Goal: Communication & Community: Share content

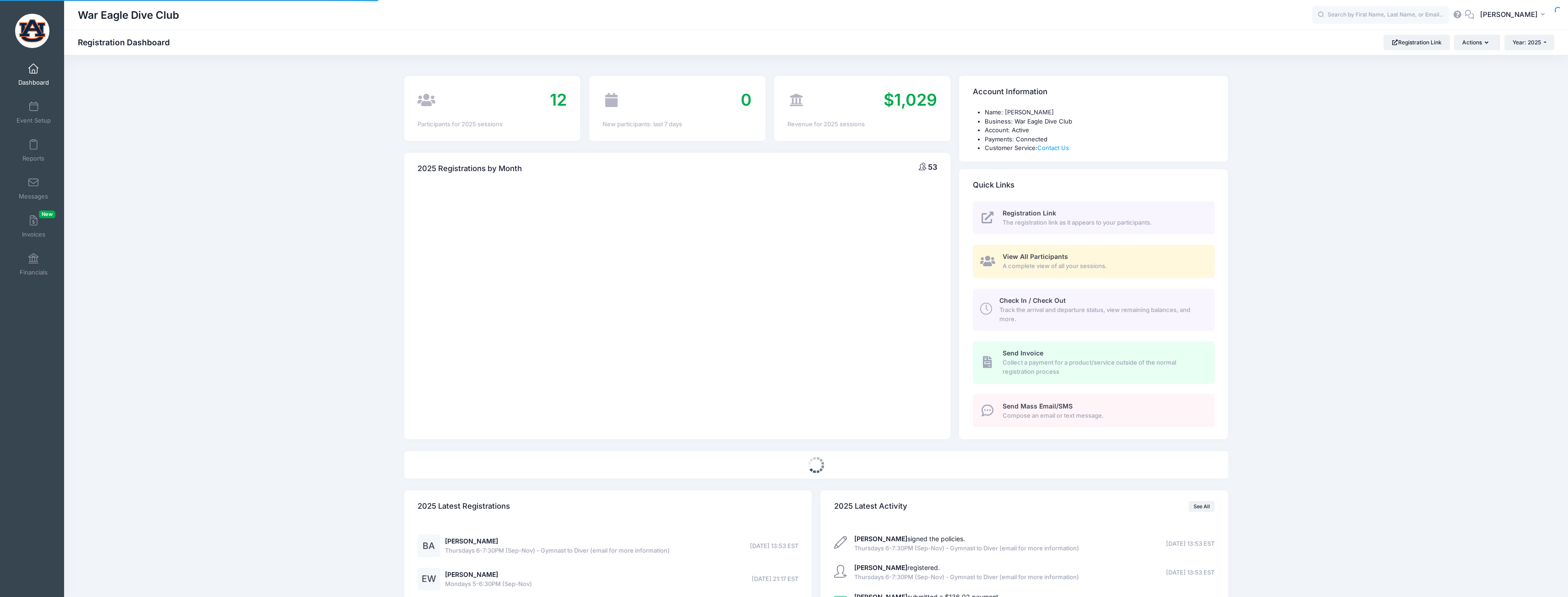
select select
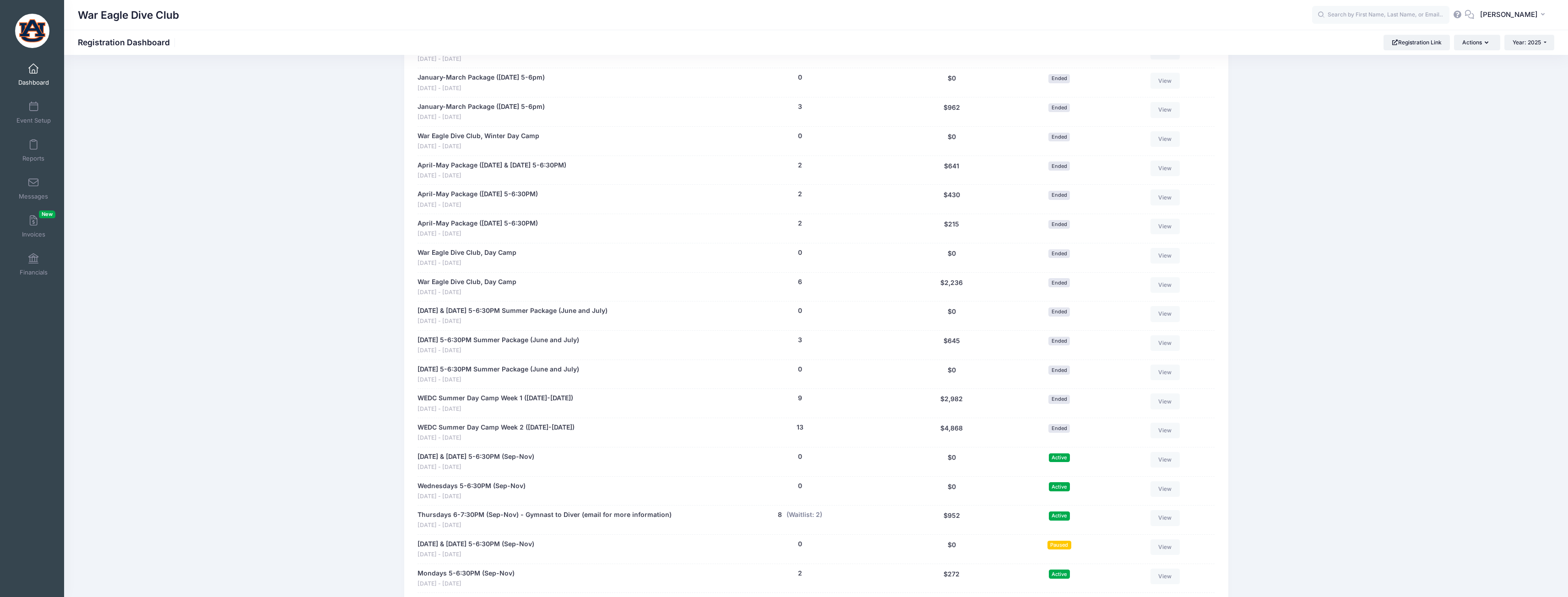
scroll to position [595, 0]
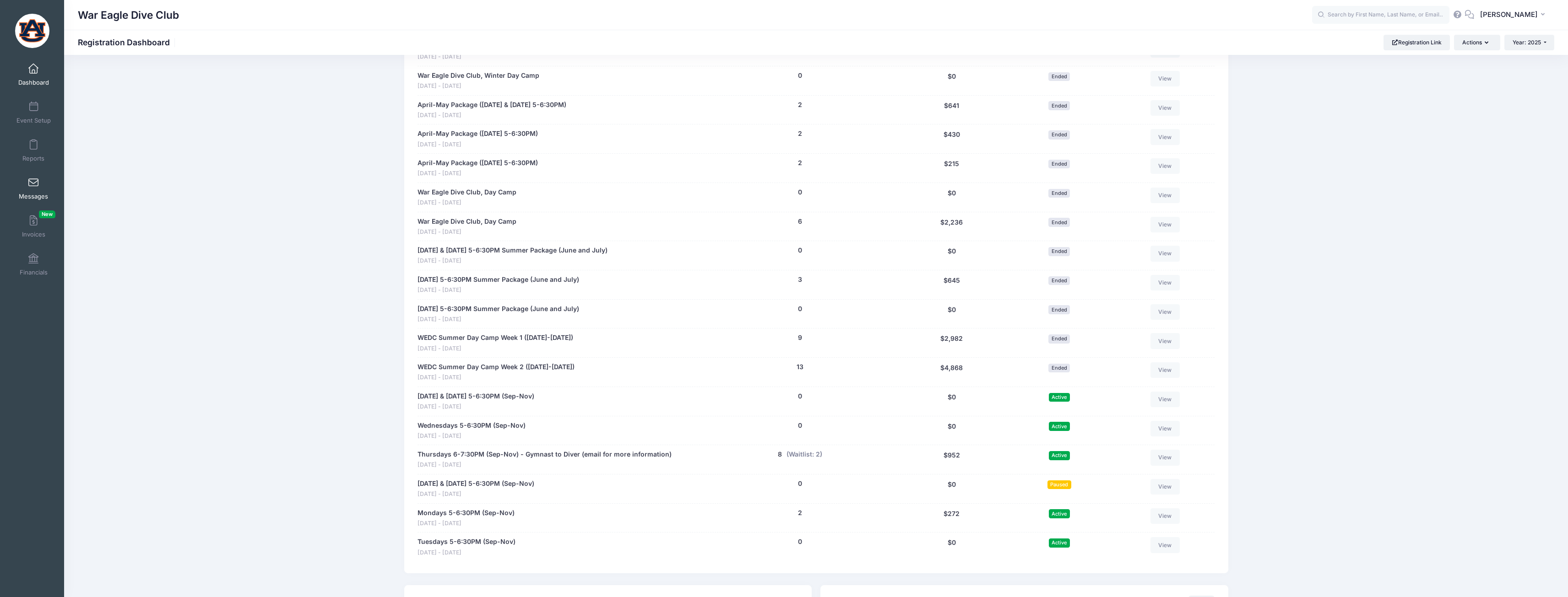
click at [43, 194] on span "Messages" at bounding box center [34, 196] width 29 height 8
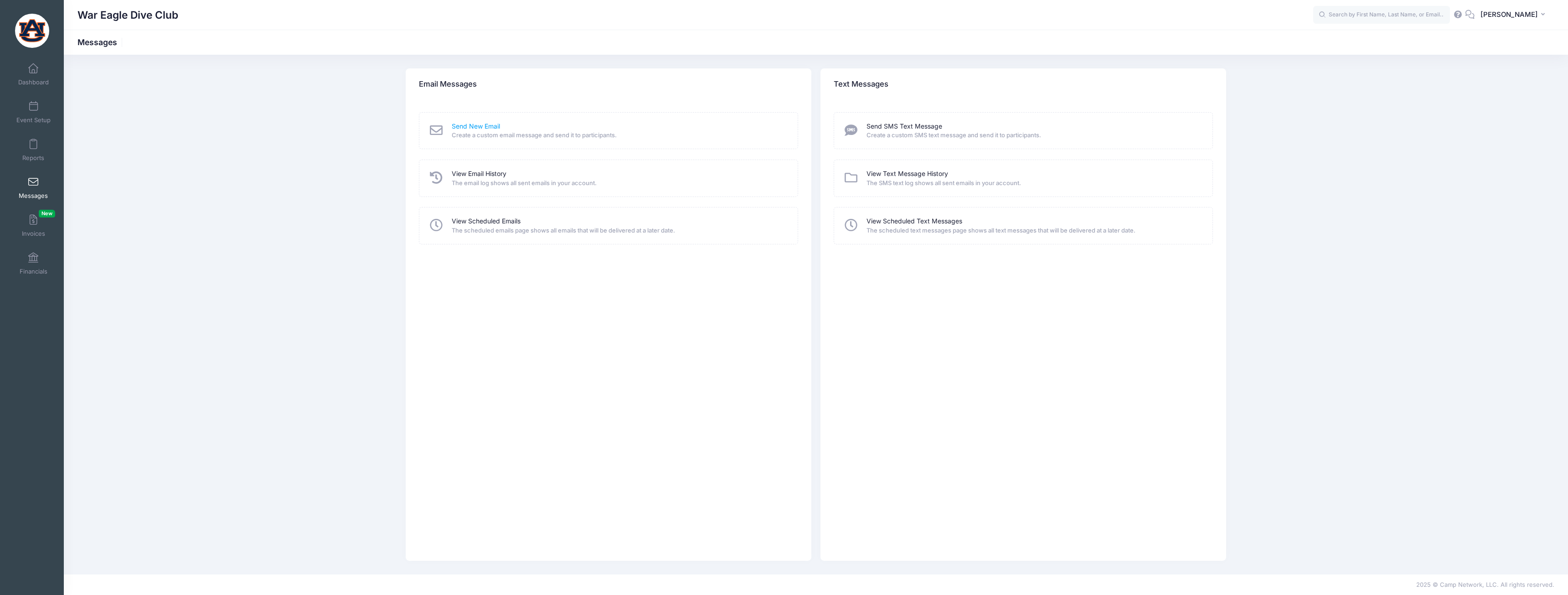
click at [495, 128] on link "Send New Email" at bounding box center [475, 127] width 48 height 10
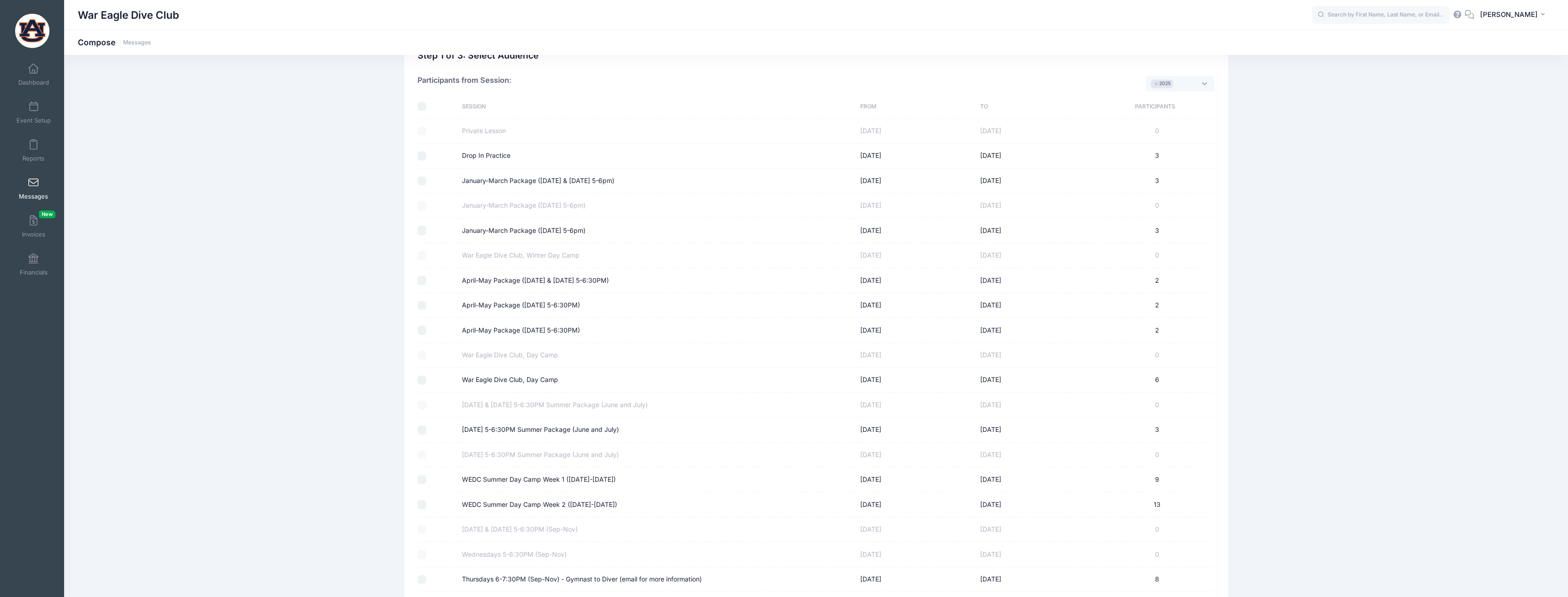
scroll to position [8, 0]
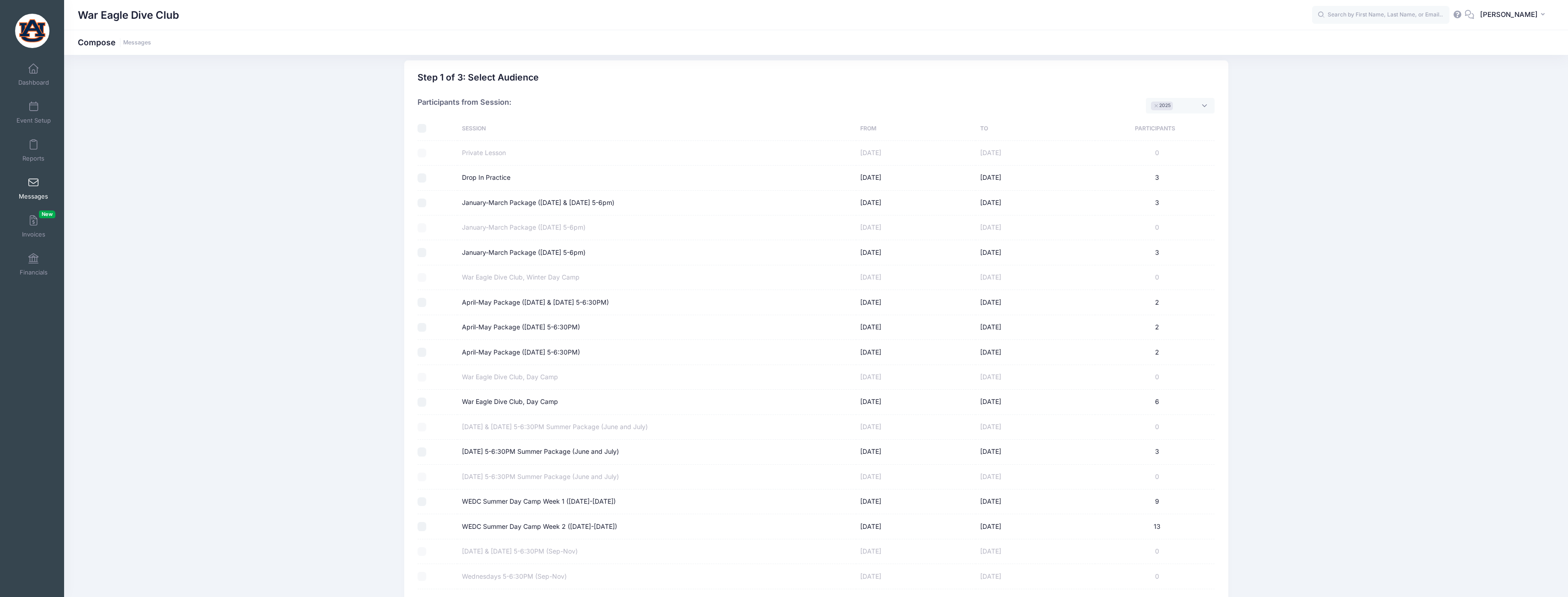
click at [475, 199] on label "January-March Package ([DATE] & [DATE] 5-6pm)" at bounding box center [538, 203] width 152 height 10
click at [427, 199] on input "January-March Package ([DATE] & [DATE] 5-6pm)" at bounding box center [422, 203] width 9 height 9
checkbox input "true"
click at [480, 252] on label "January-March Package ([DATE] 5-6pm)" at bounding box center [524, 253] width 123 height 10
click at [427, 252] on input "January-March Package ([DATE] 5-6pm)" at bounding box center [422, 252] width 9 height 9
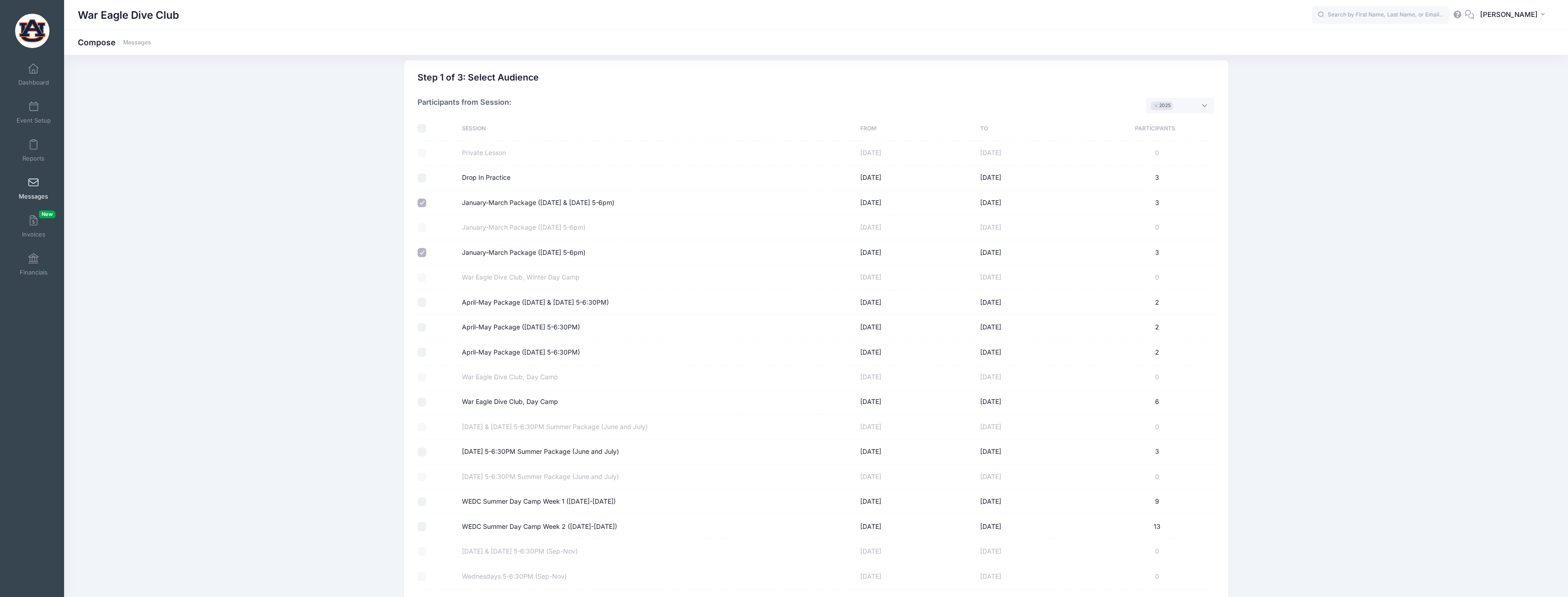
click at [507, 249] on label "January-March Package ([DATE] 5-6pm)" at bounding box center [524, 253] width 123 height 10
click at [427, 249] on input "January-March Package ([DATE] 5-6pm)" at bounding box center [422, 252] width 9 height 9
checkbox input "false"
click at [526, 203] on label "January-March Package ([DATE] & [DATE] 5-6pm)" at bounding box center [538, 203] width 152 height 10
click at [427, 203] on input "January-March Package ([DATE] & [DATE] 5-6pm)" at bounding box center [422, 203] width 9 height 9
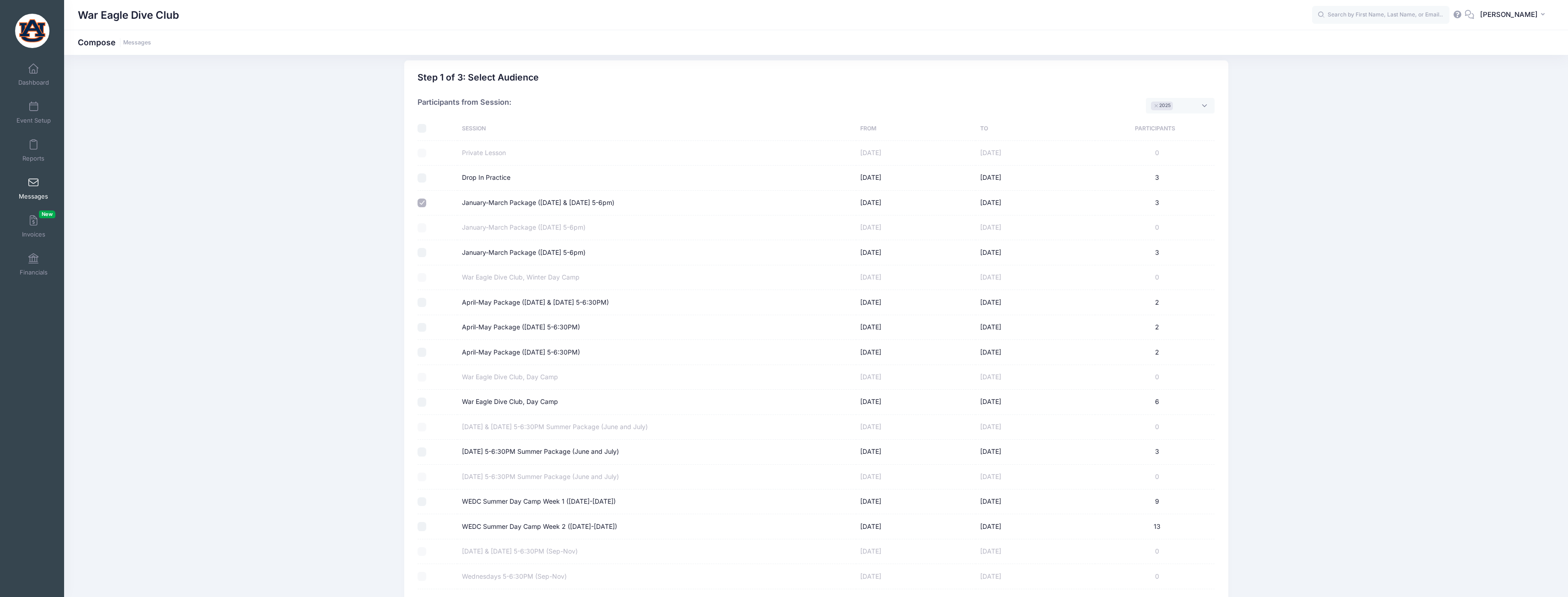
checkbox input "false"
click at [500, 304] on label "April-May Package ([DATE] & [DATE] 5-6:30PM)" at bounding box center [536, 302] width 147 height 10
click at [427, 304] on input "April-May Package ([DATE] & [DATE] 5-6:30PM)" at bounding box center [422, 302] width 9 height 9
checkbox input "true"
click at [498, 327] on label "April-May Package (Monday 5-6:30PM)" at bounding box center [521, 328] width 118 height 10
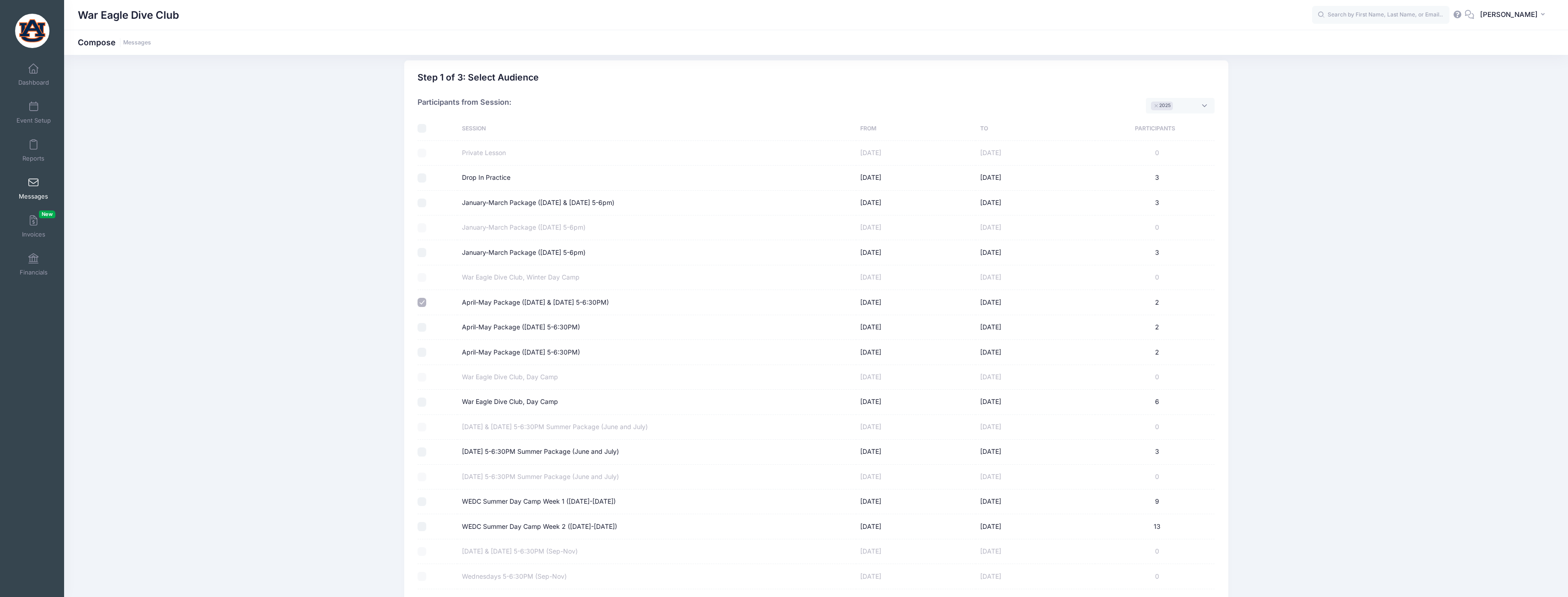
click at [427, 327] on input "April-May Package (Monday 5-6:30PM)" at bounding box center [422, 328] width 9 height 9
checkbox input "true"
click at [486, 351] on label "April-May Package ([DATE] 5-6:30PM)" at bounding box center [521, 353] width 118 height 10
click at [427, 351] on input "April-May Package (Wednesday 5-6:30PM)" at bounding box center [422, 352] width 9 height 9
checkbox input "true"
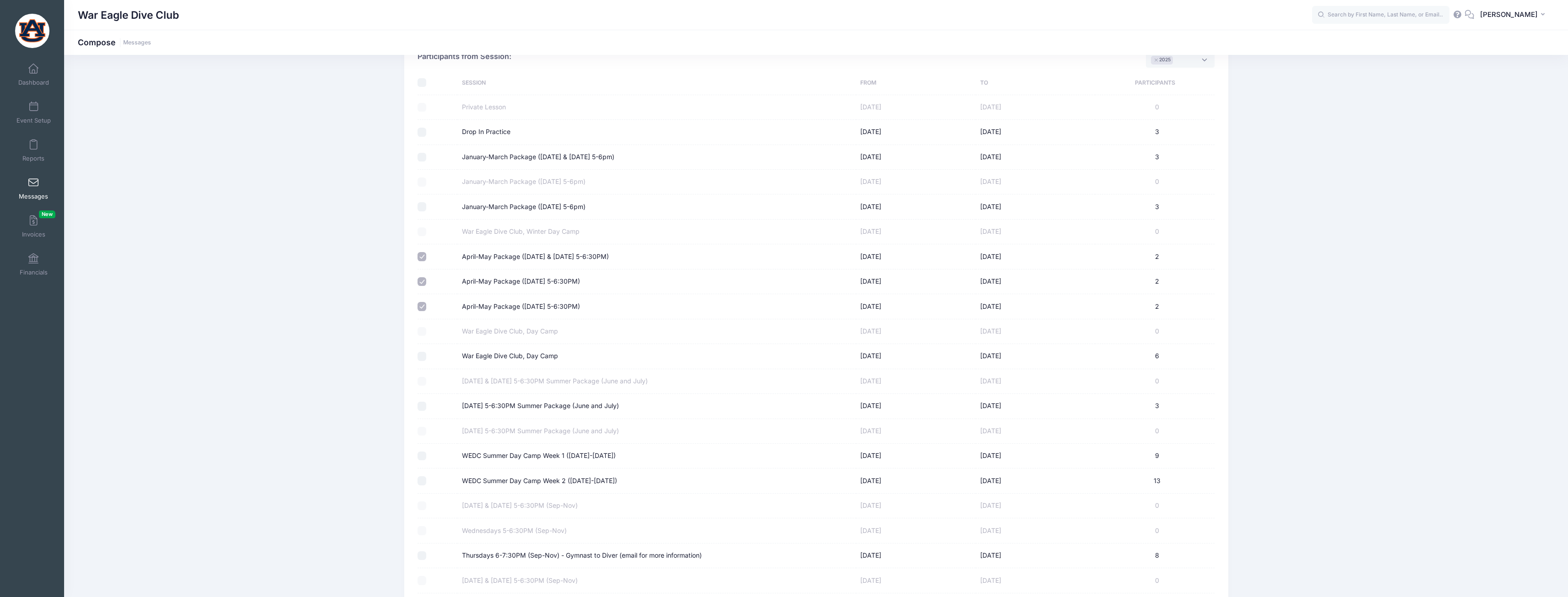
scroll to position [145, 0]
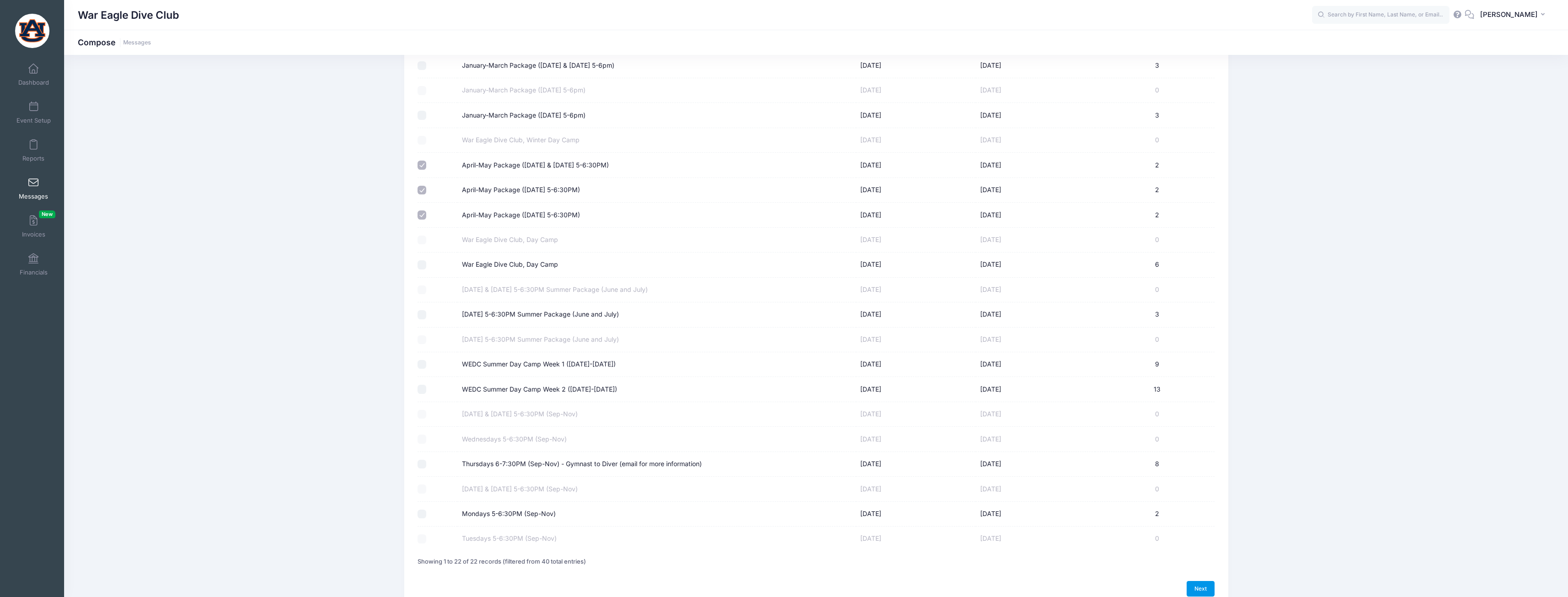
click at [1207, 586] on link "Next" at bounding box center [1201, 588] width 28 height 15
select select "50"
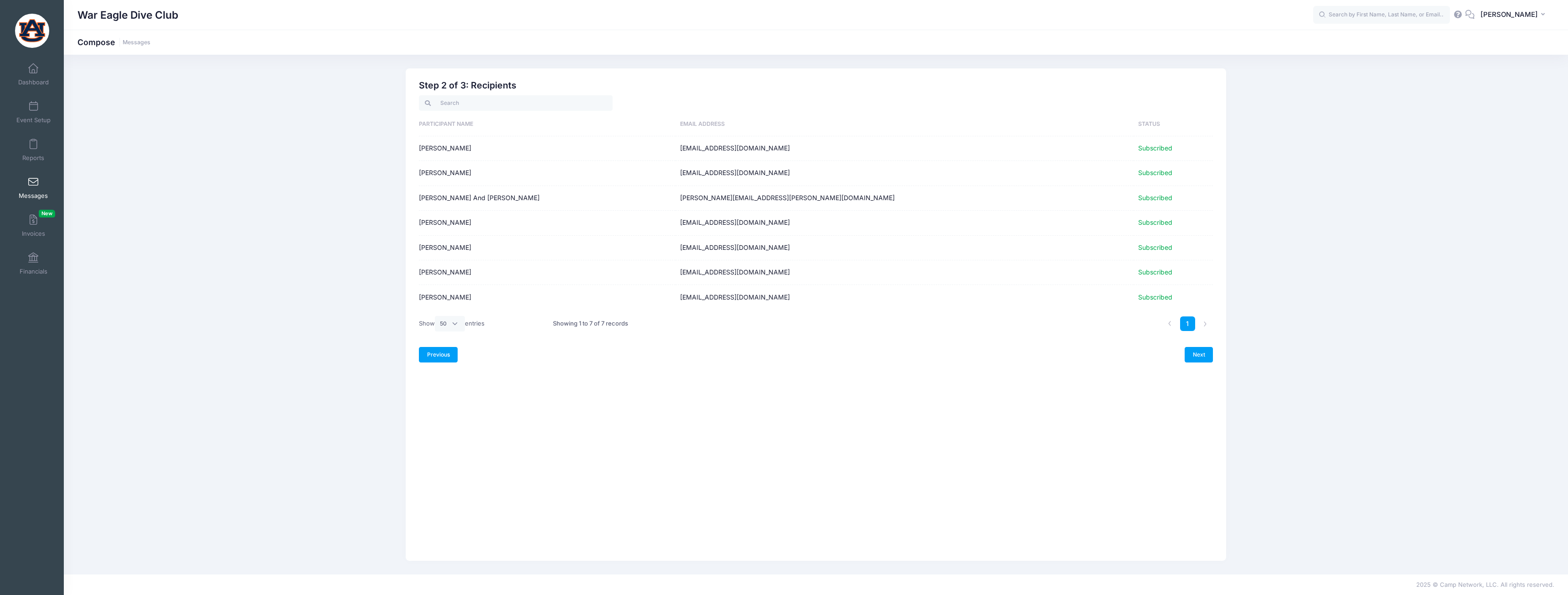
click at [435, 357] on link "Previous" at bounding box center [438, 354] width 39 height 15
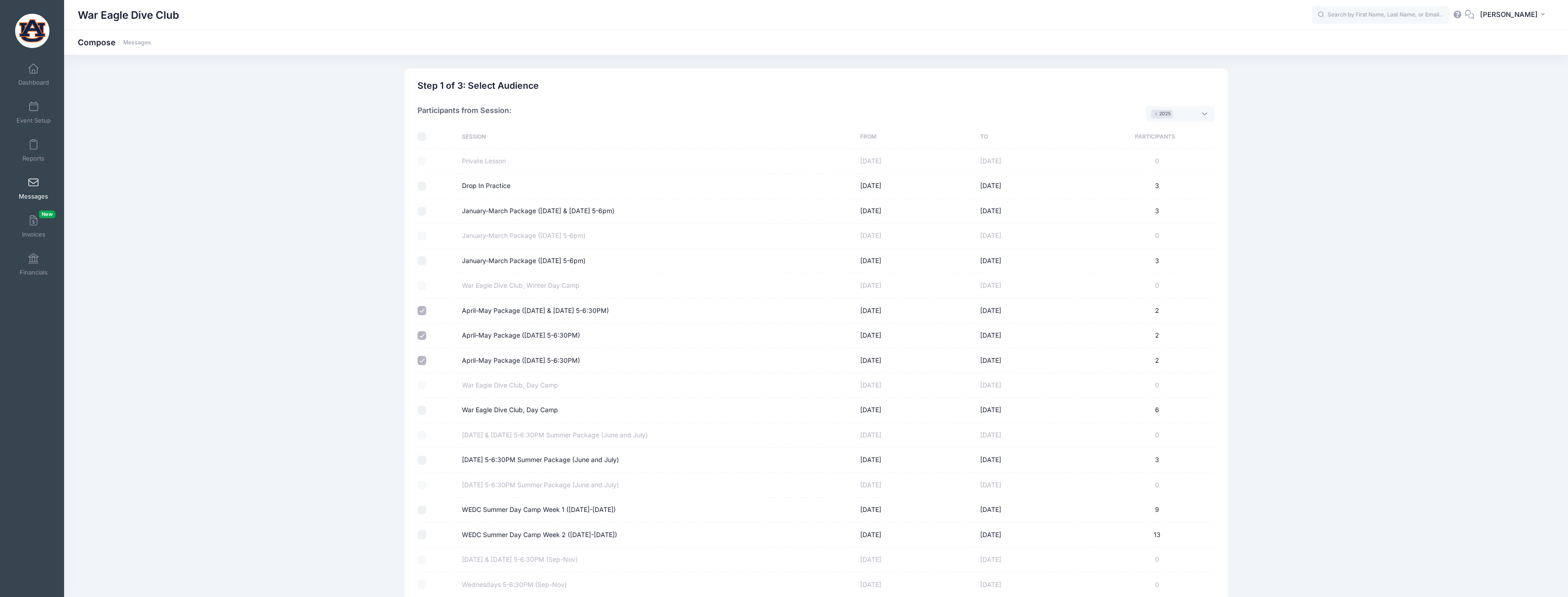
click at [420, 312] on input "April-May Package (Monday & Wednesday 5-6:30PM)" at bounding box center [422, 310] width 9 height 9
checkbox input "false"
click at [422, 332] on input "April-May Package (Monday 5-6:30PM)" at bounding box center [422, 335] width 9 height 9
checkbox input "false"
click at [421, 356] on input "April-May Package ([DATE] 5-6:30PM)" at bounding box center [422, 361] width 9 height 9
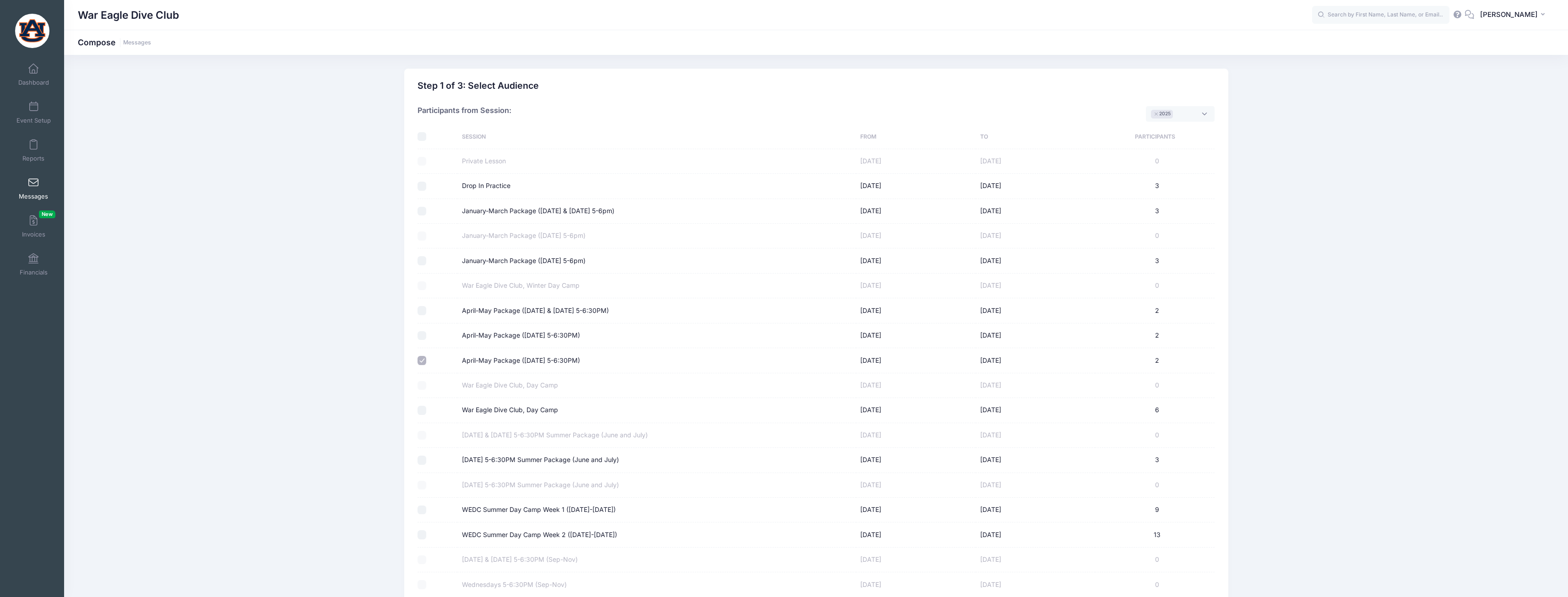
checkbox input "false"
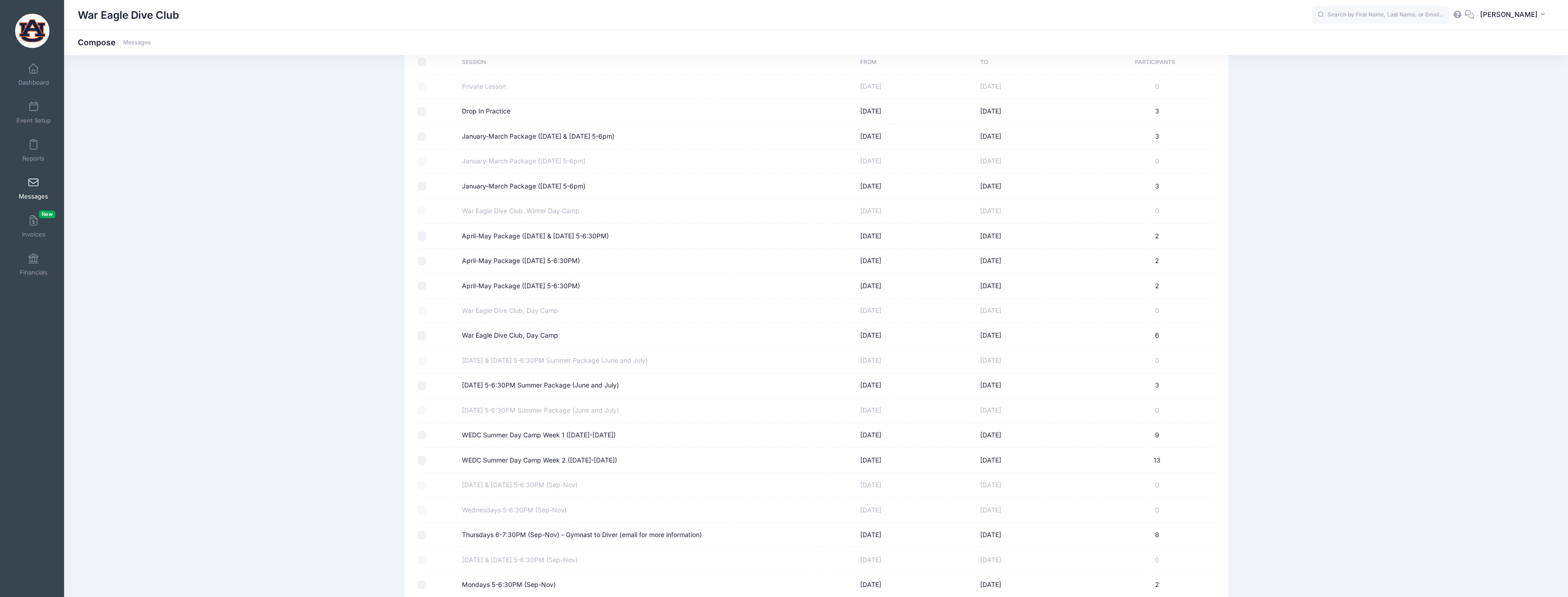
scroll to position [191, 0]
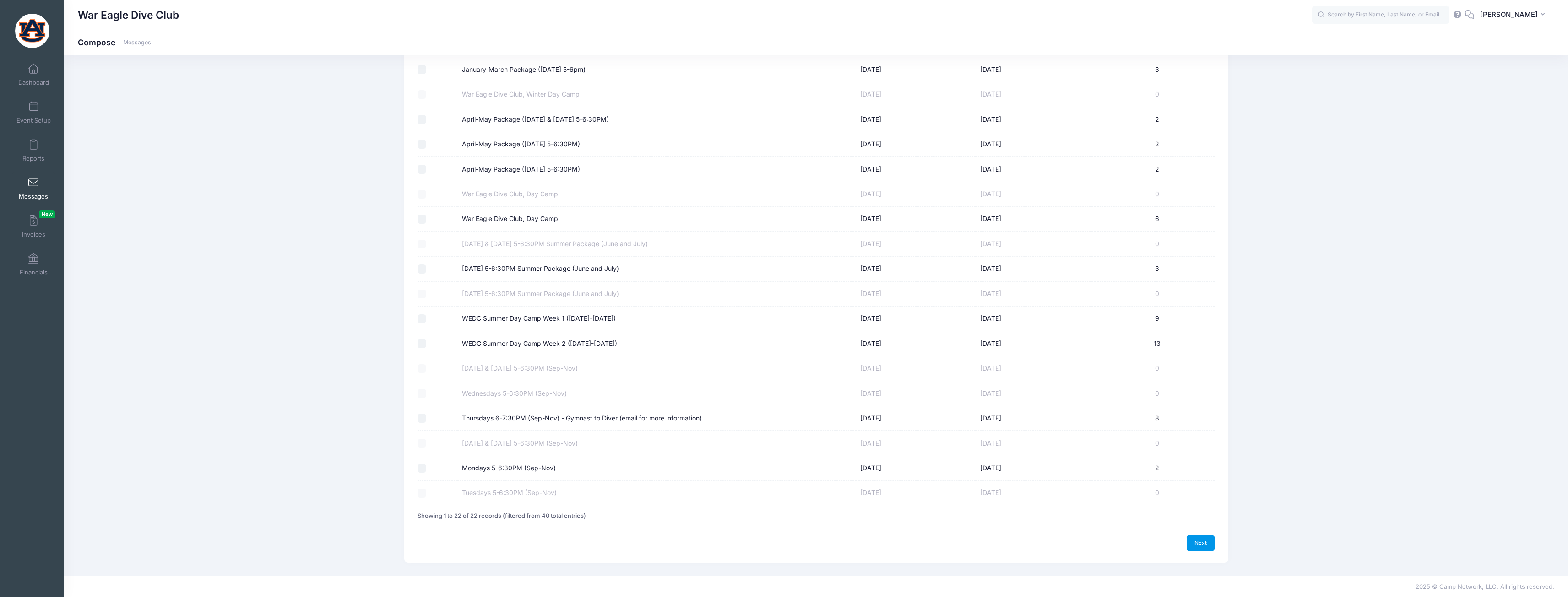
click at [1201, 545] on link "Next" at bounding box center [1201, 543] width 28 height 15
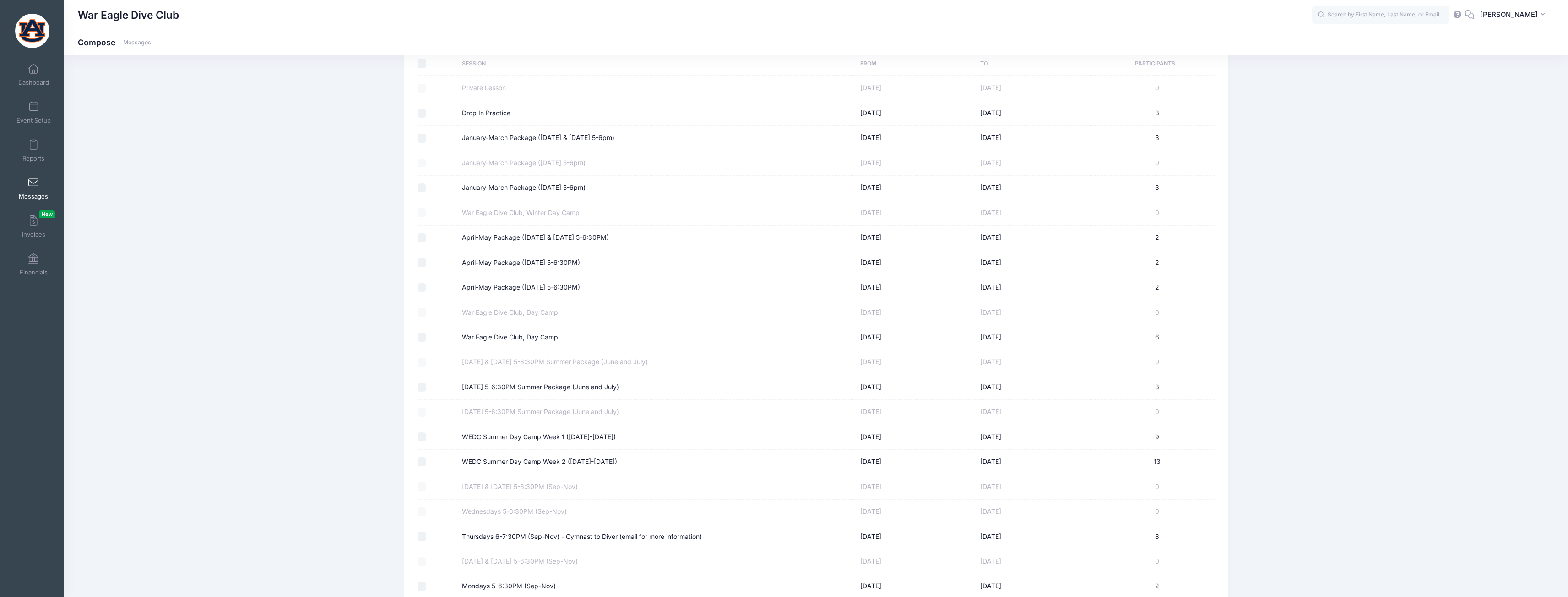
scroll to position [137, 0]
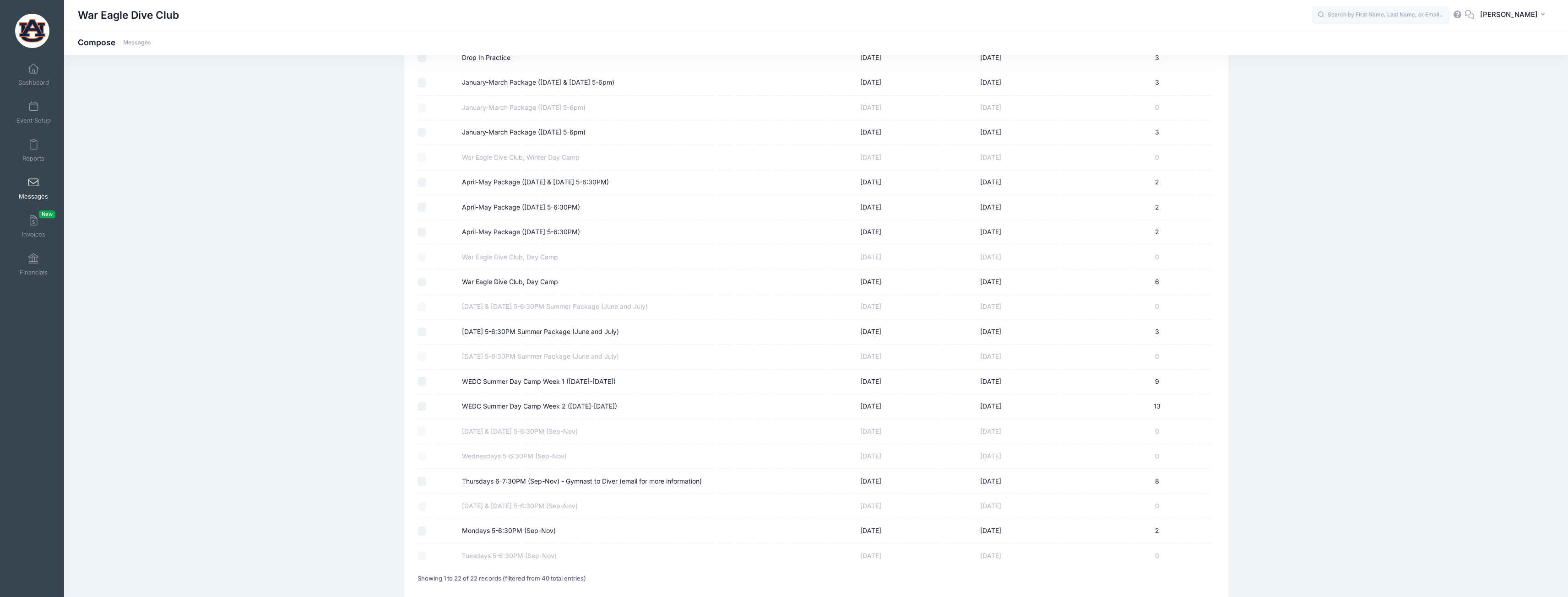
click at [561, 334] on label "Monday 5-6:30PM Summer Package (June and July)" at bounding box center [540, 332] width 157 height 10
click at [427, 334] on input "Monday 5-6:30PM Summer Package (June and July)" at bounding box center [422, 332] width 9 height 9
checkbox input "true"
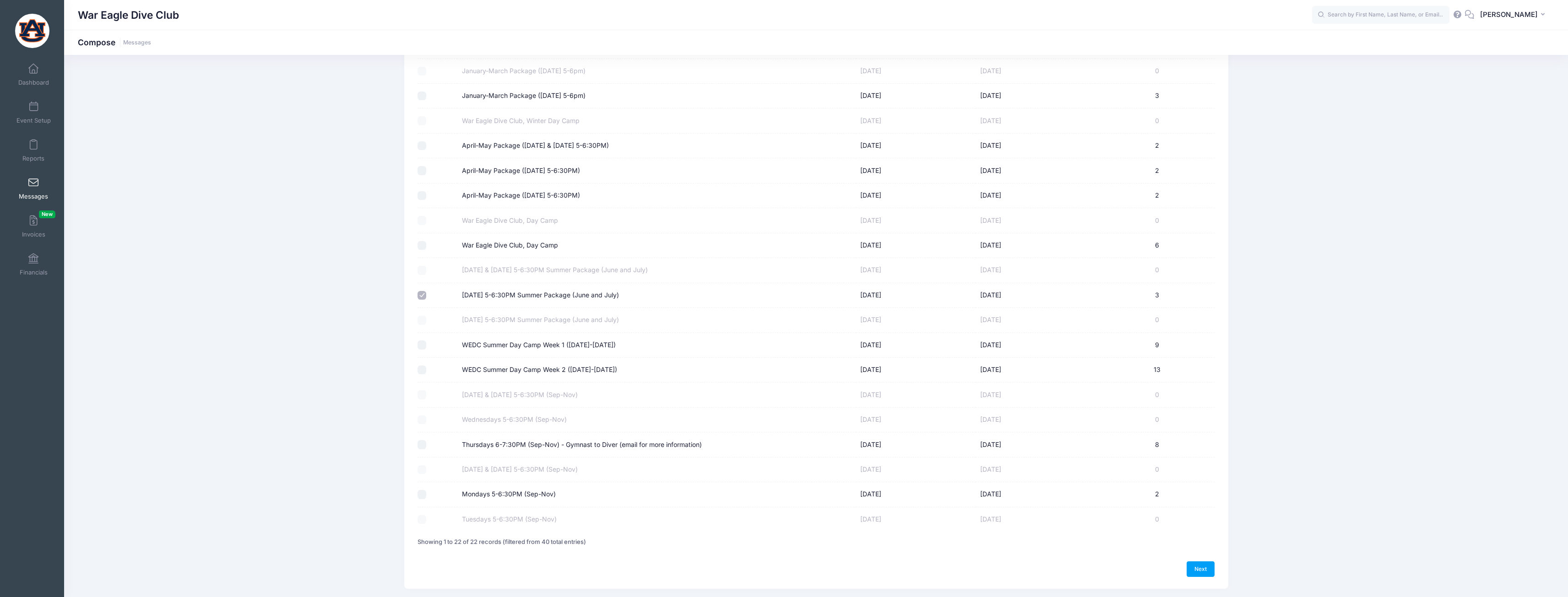
scroll to position [200, 0]
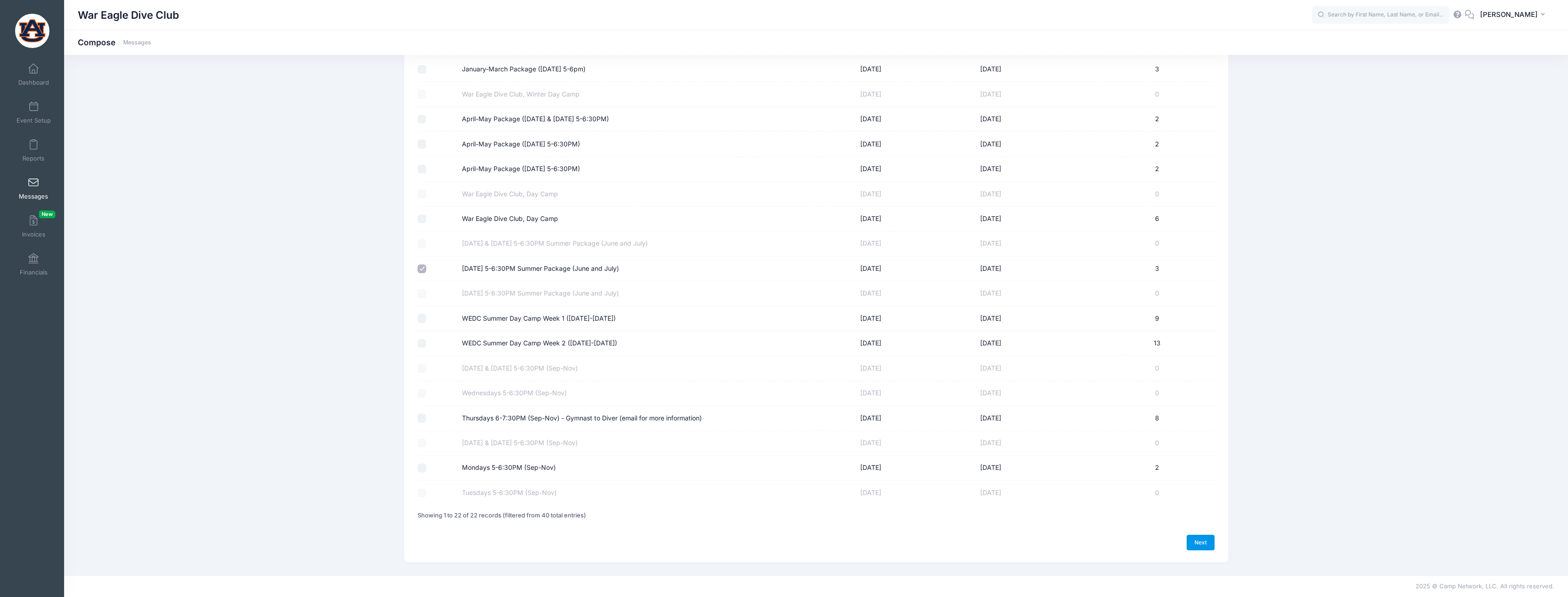
click at [1192, 544] on link "Next" at bounding box center [1201, 542] width 28 height 15
select select "50"
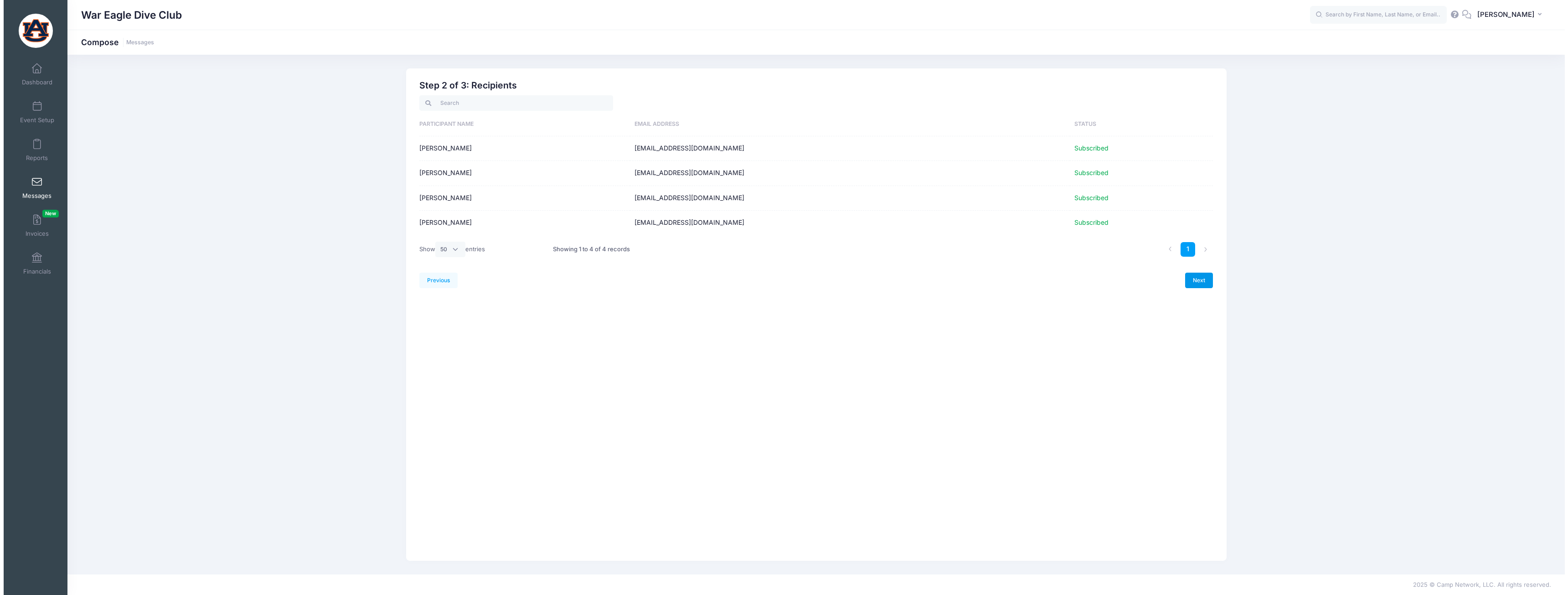
scroll to position [0, 0]
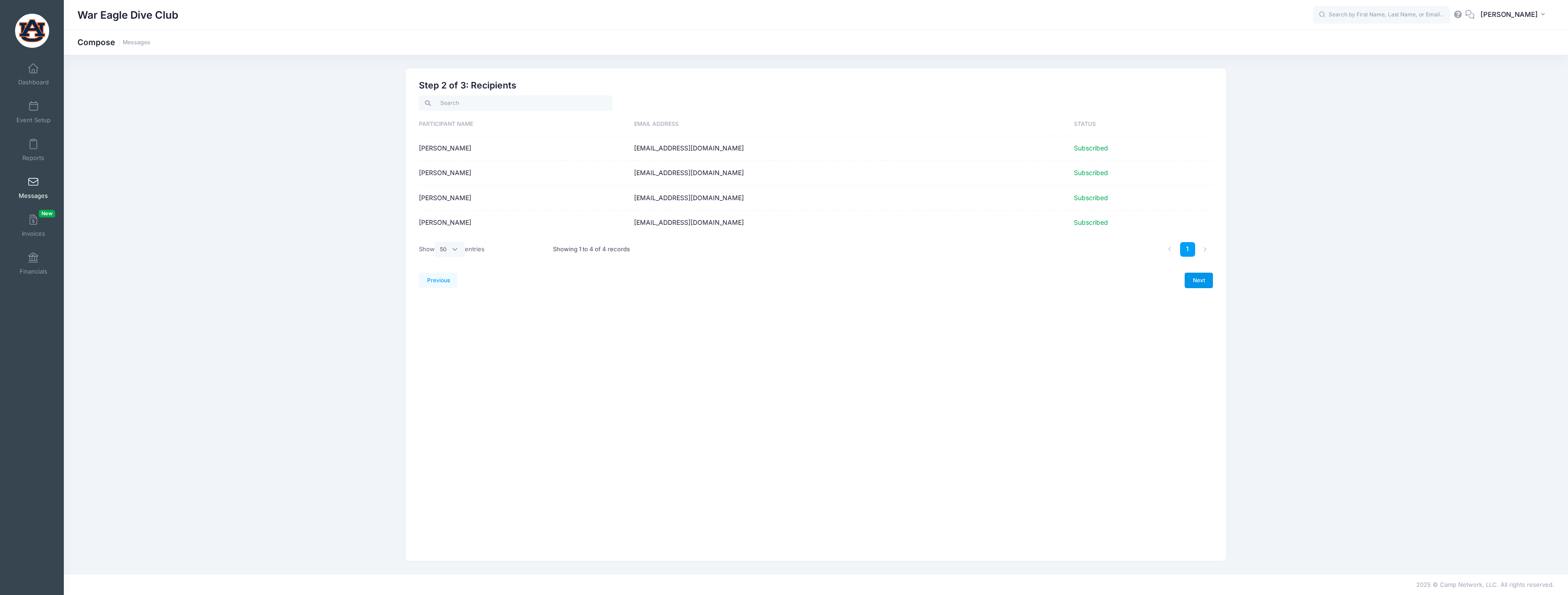
click at [1197, 282] on link "Next" at bounding box center [1199, 280] width 28 height 15
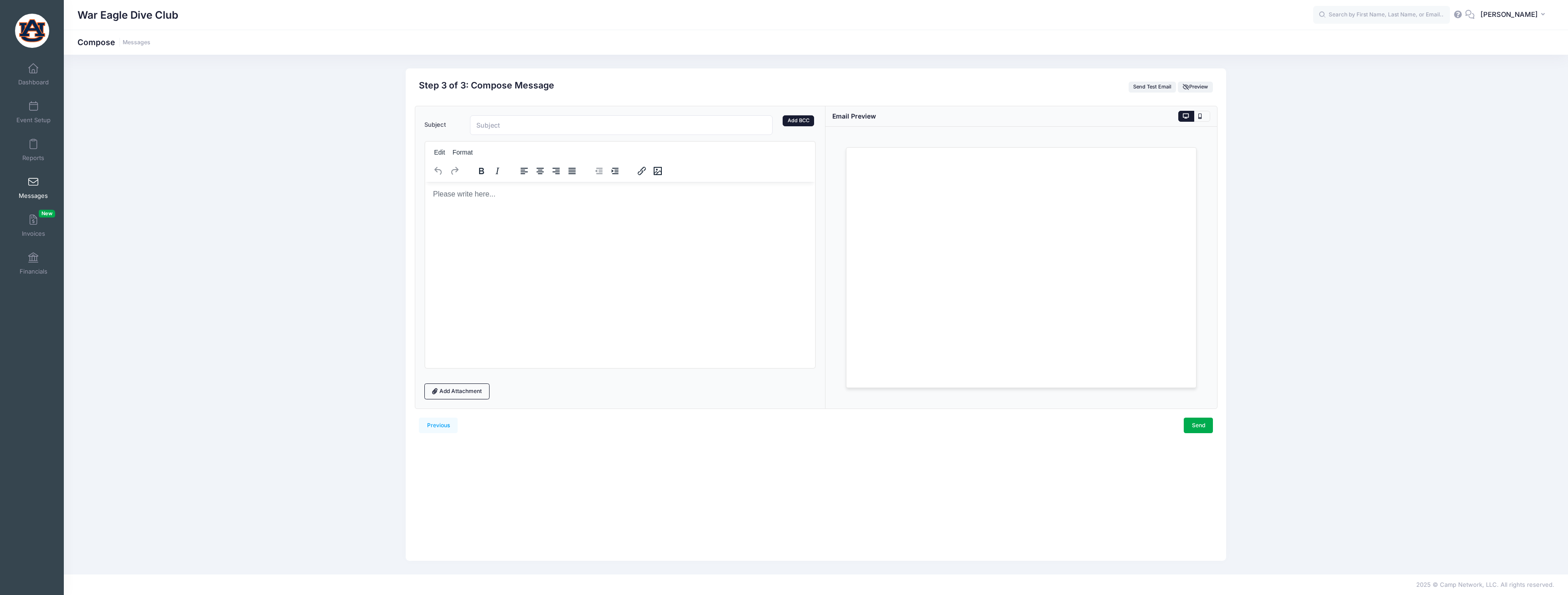
click at [807, 121] on link "Add BCC" at bounding box center [799, 121] width 32 height 11
click at [614, 155] on tags "​" at bounding box center [643, 149] width 346 height 17
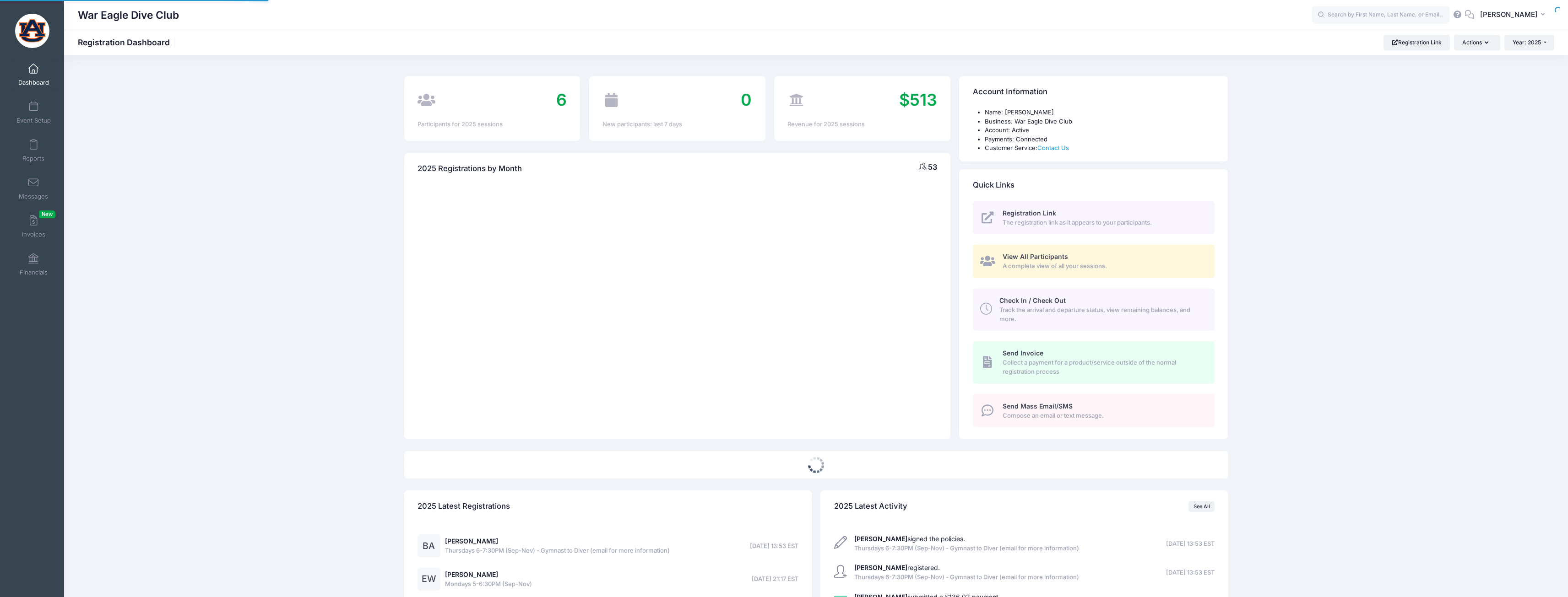
select select
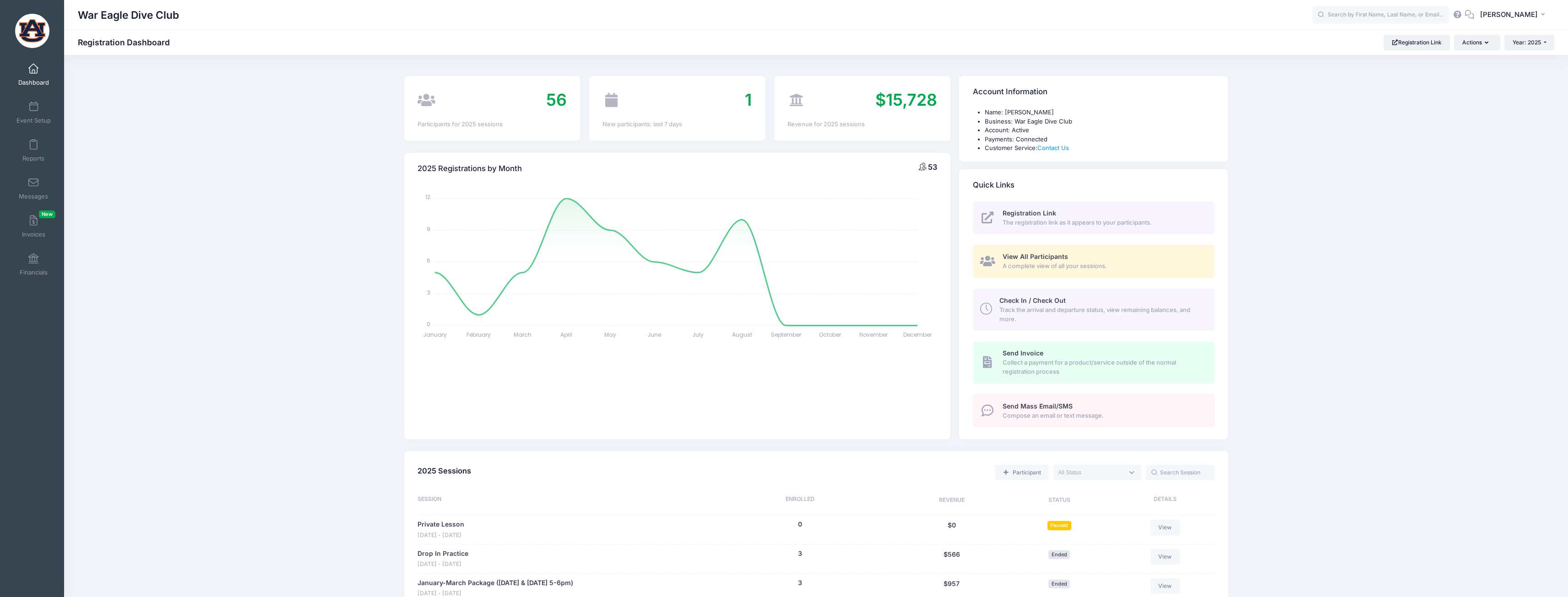
click at [1009, 260] on span "View All Participants" at bounding box center [1035, 256] width 65 height 8
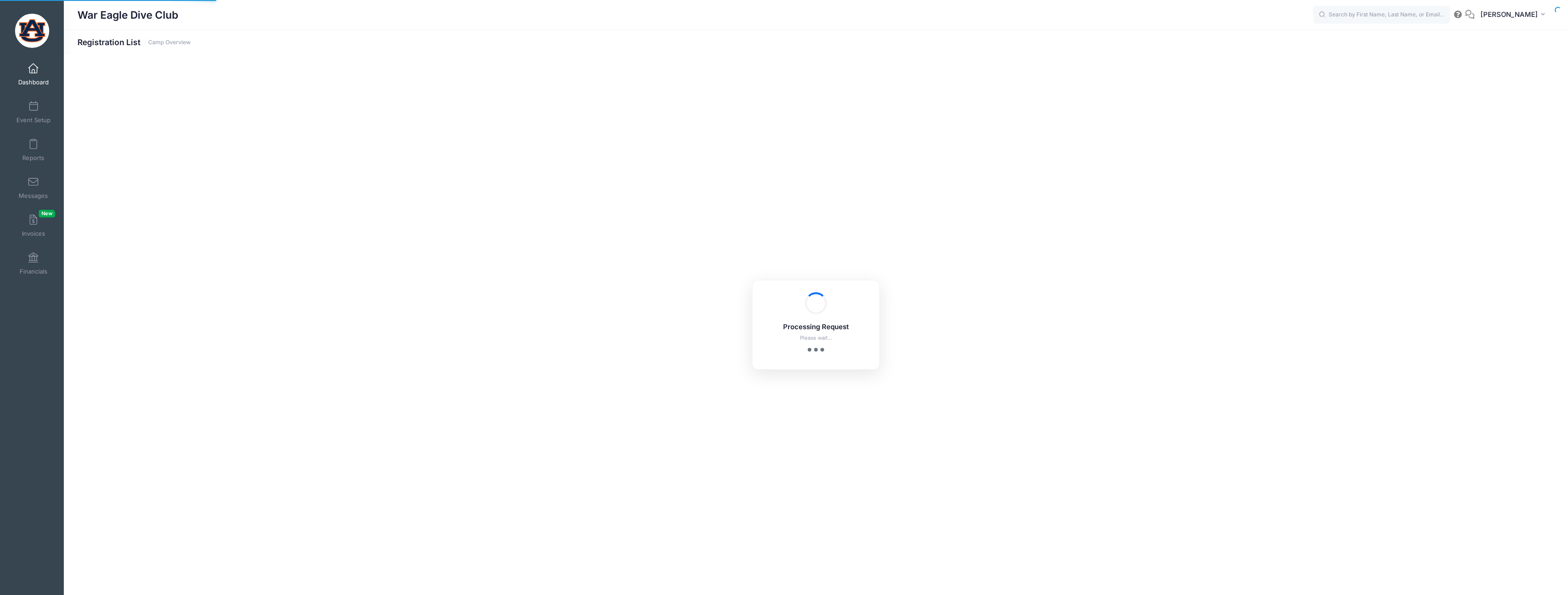
select select "10"
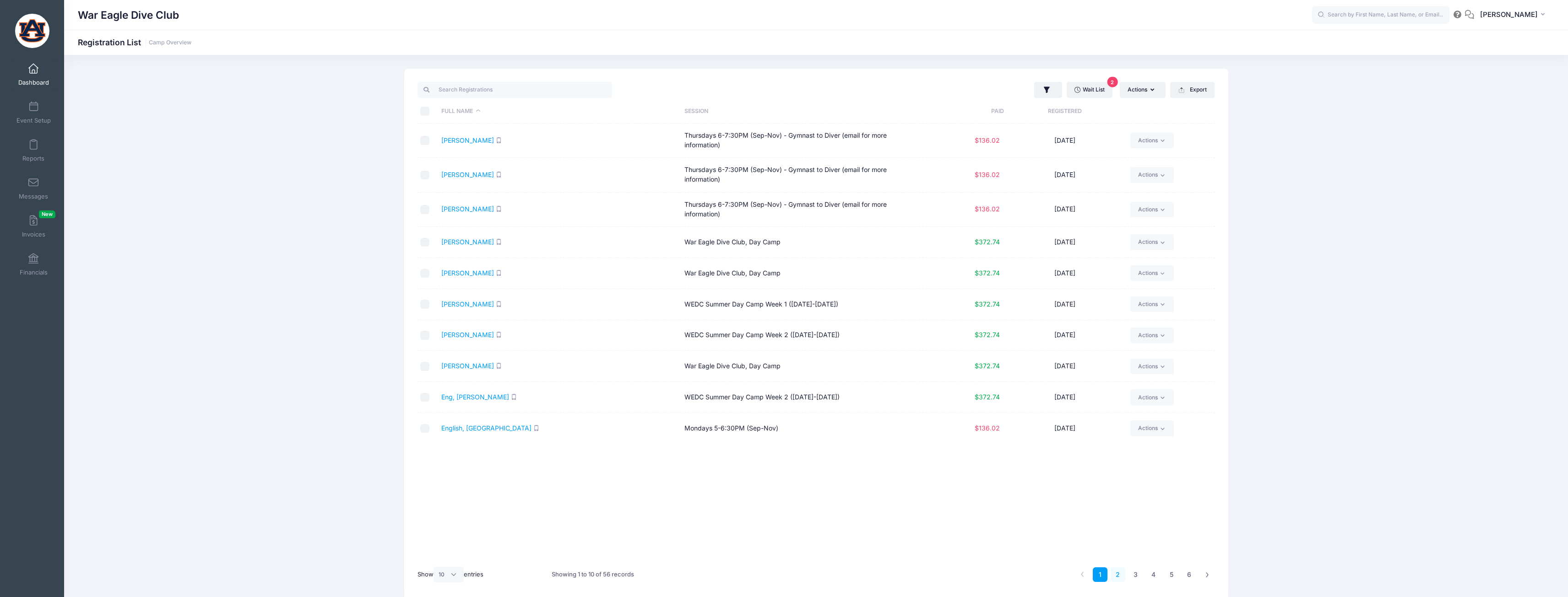
click at [1122, 577] on link "2" at bounding box center [1118, 575] width 15 height 15
click at [469, 301] on link "Gulsby, Elise" at bounding box center [468, 300] width 53 height 8
click at [480, 421] on link "Jarvis, Isabella" at bounding box center [468, 424] width 53 height 8
click at [1136, 572] on link "3" at bounding box center [1136, 575] width 15 height 15
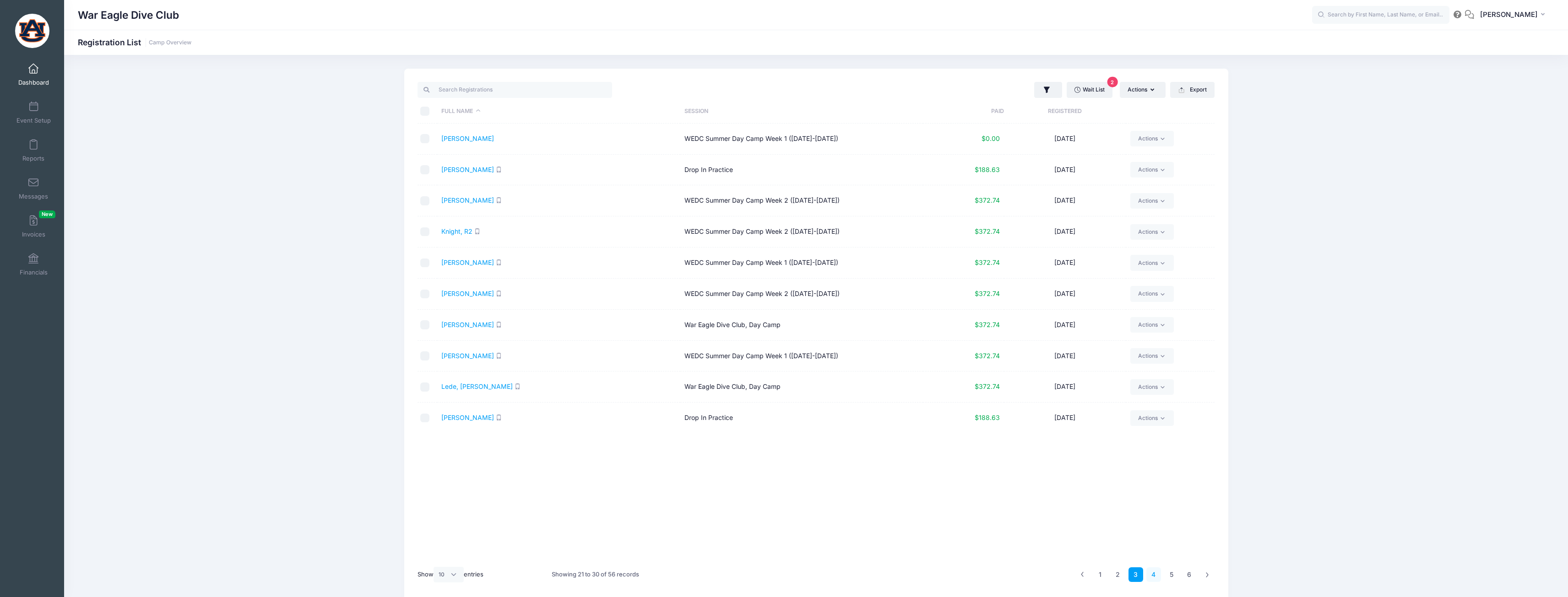
click at [1157, 573] on link "4" at bounding box center [1154, 575] width 15 height 15
click at [508, 198] on link "Monroe, James And Caleb" at bounding box center [502, 200] width 121 height 8
click at [462, 262] on link "Neal, Harper" at bounding box center [468, 262] width 53 height 8
click at [1165, 573] on link "5" at bounding box center [1171, 575] width 15 height 15
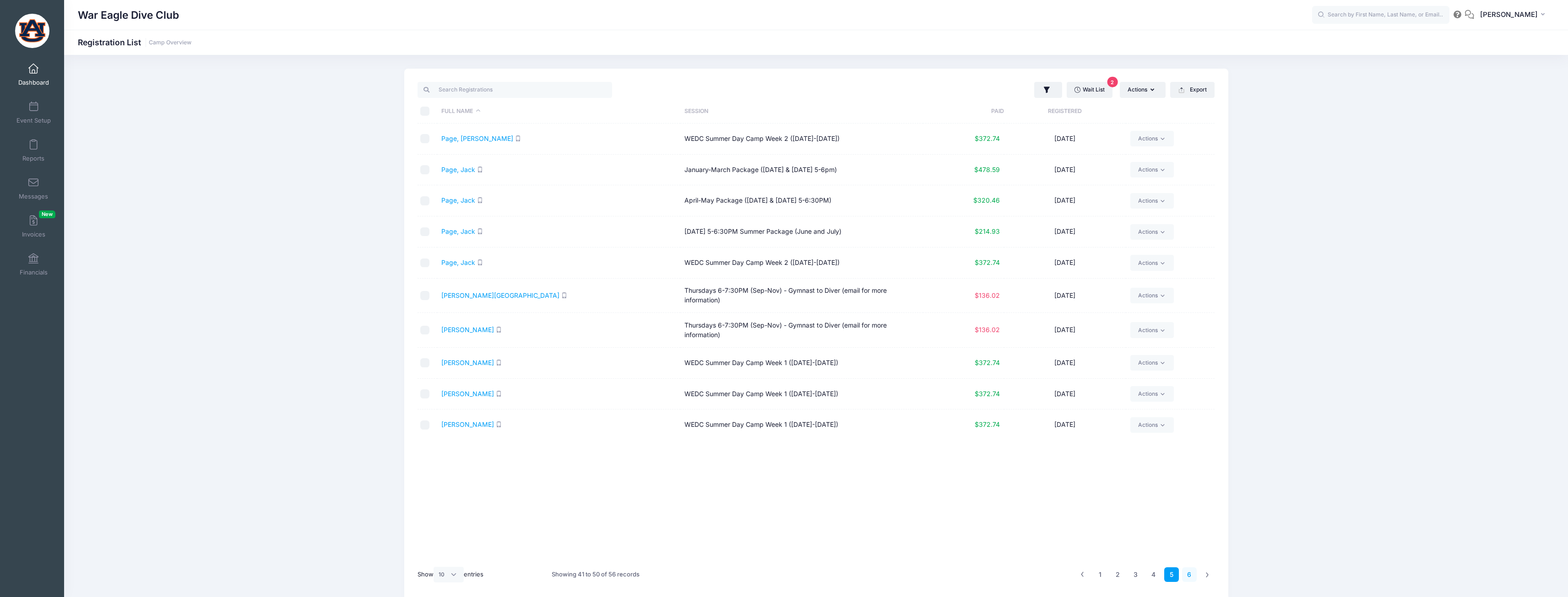
click at [1196, 579] on link "6" at bounding box center [1189, 575] width 15 height 15
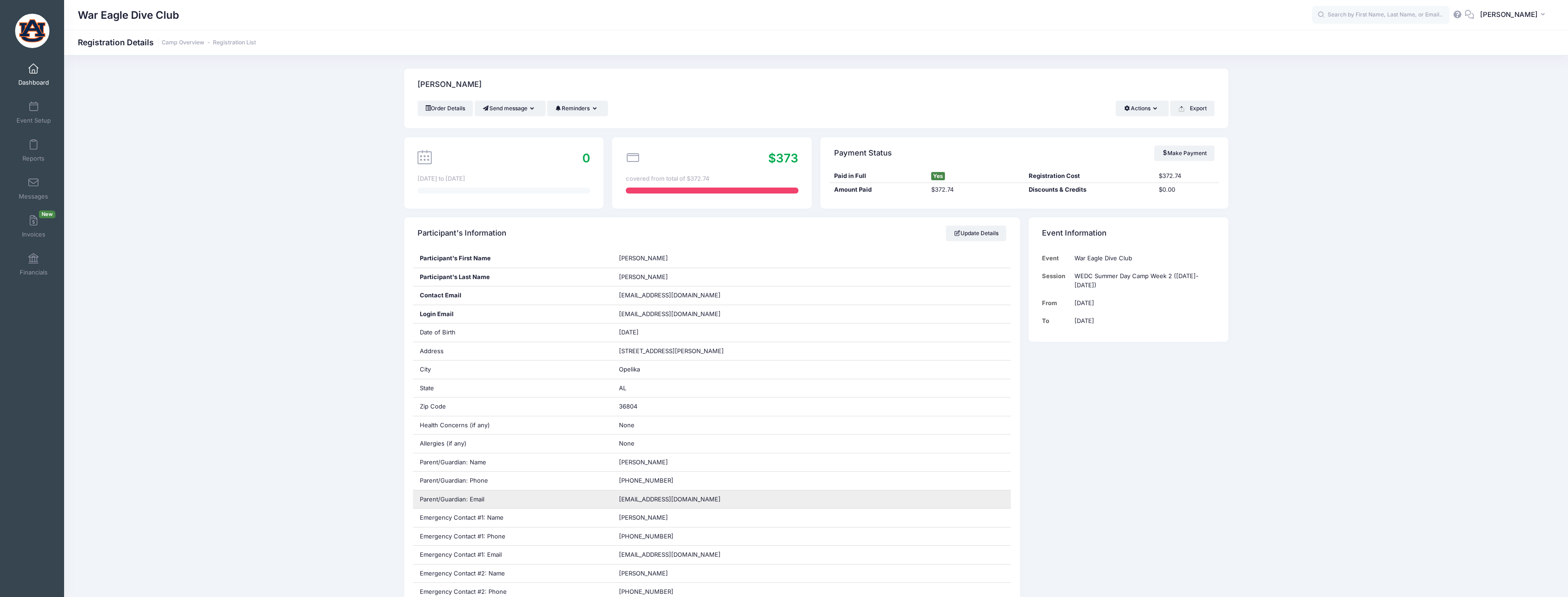
click at [652, 502] on span "nevakaye@gmail.com" at bounding box center [669, 499] width 101 height 7
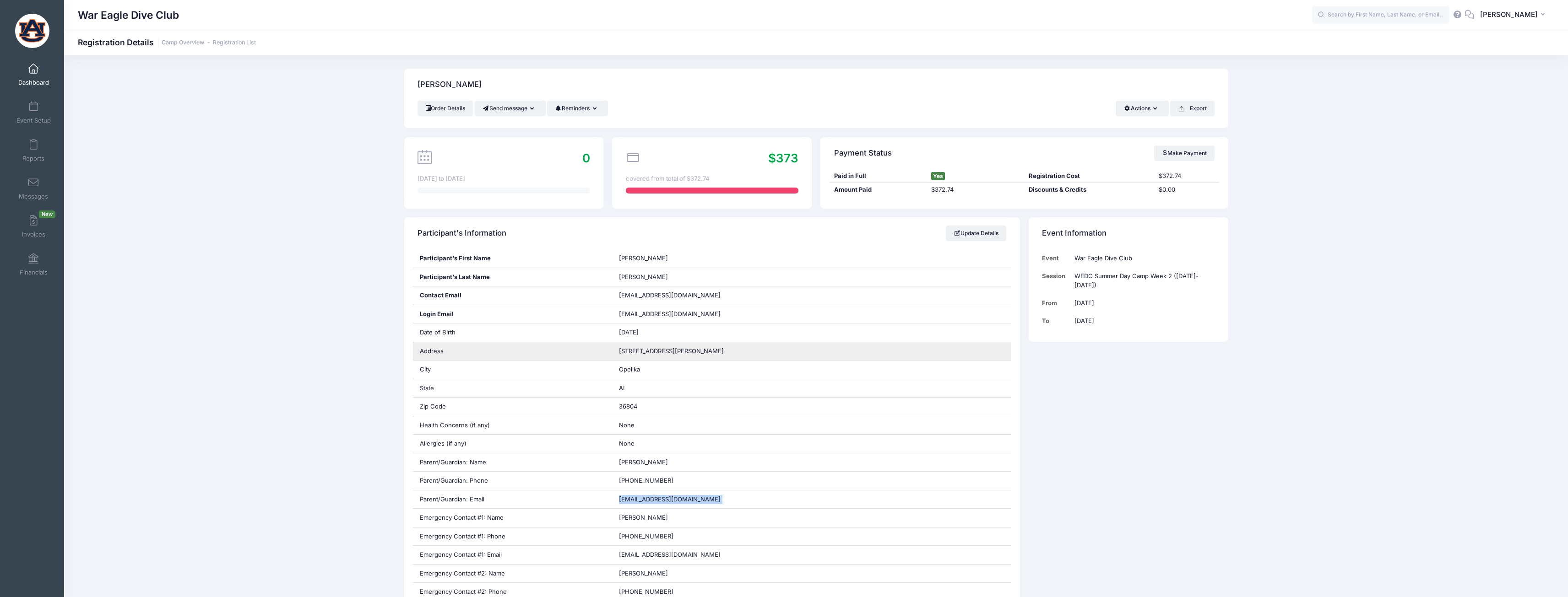
copy div "nevakaye@gmail.com"
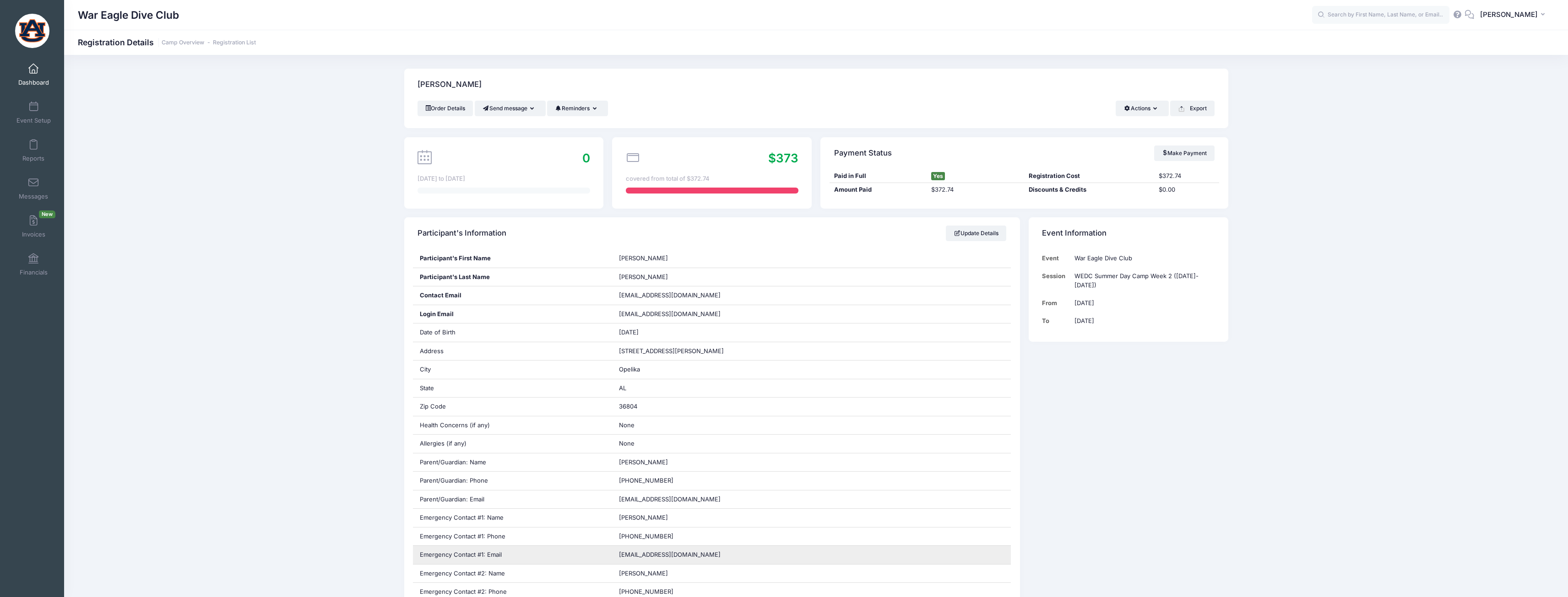
click at [644, 555] on span "Willgulsby@gmail.com" at bounding box center [669, 555] width 101 height 7
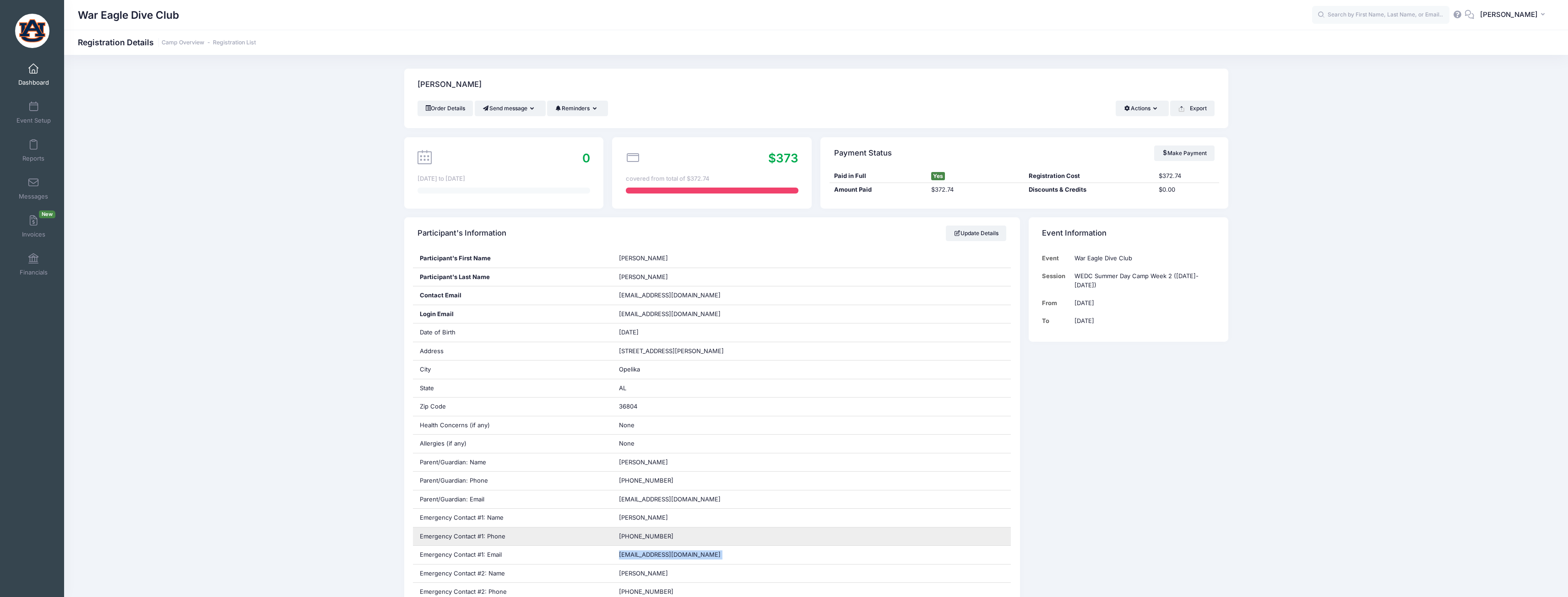
copy div "Willgulsby@gmail.com"
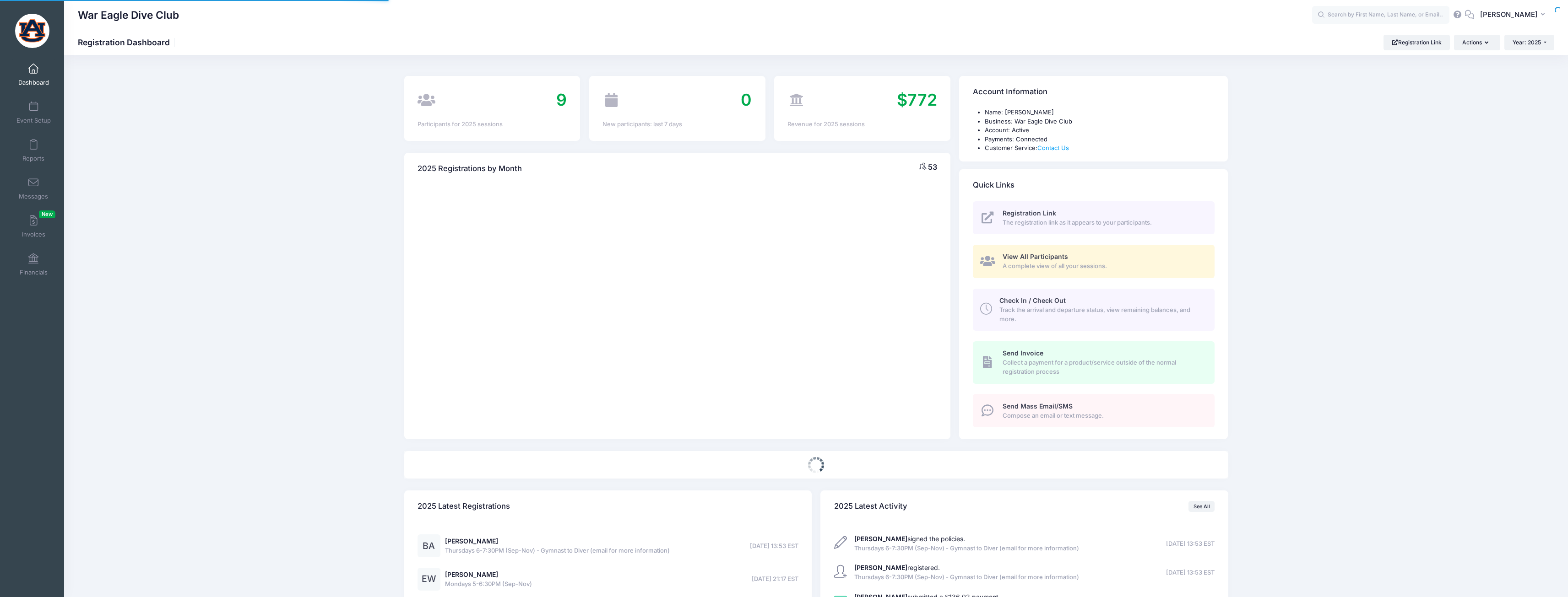
select select
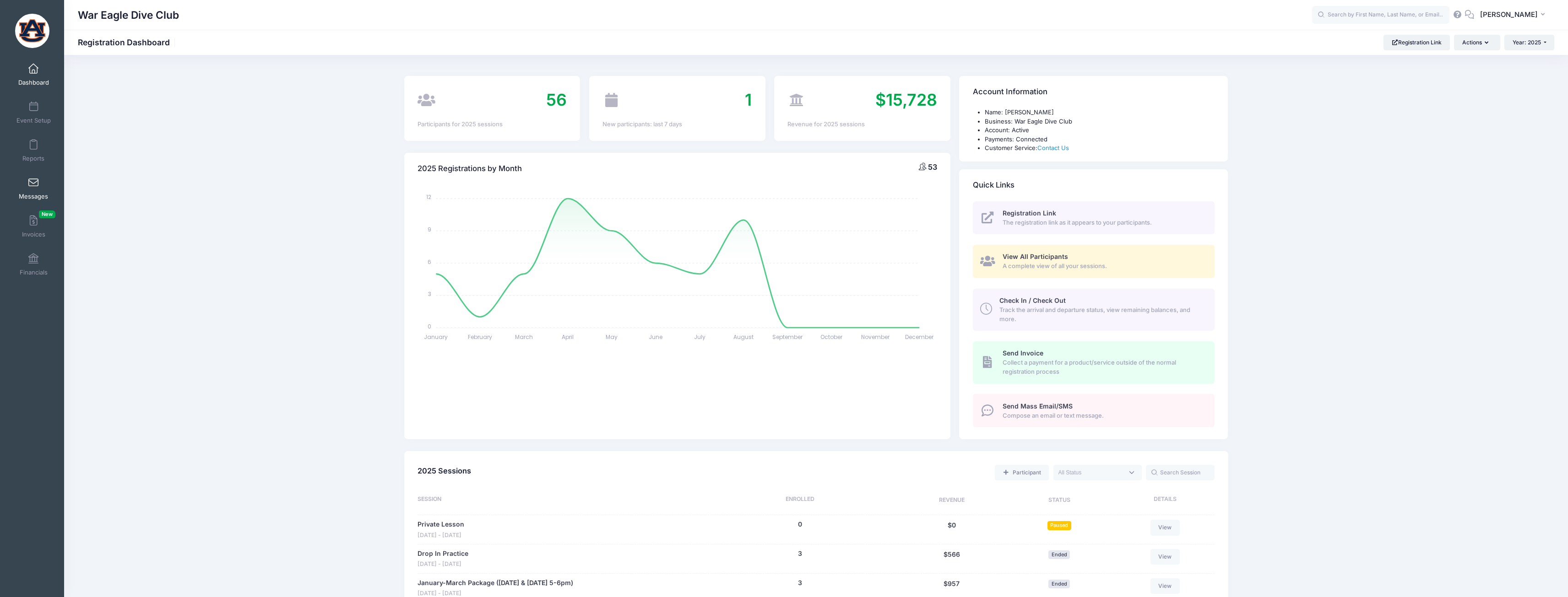
click at [34, 180] on span at bounding box center [34, 183] width 0 height 10
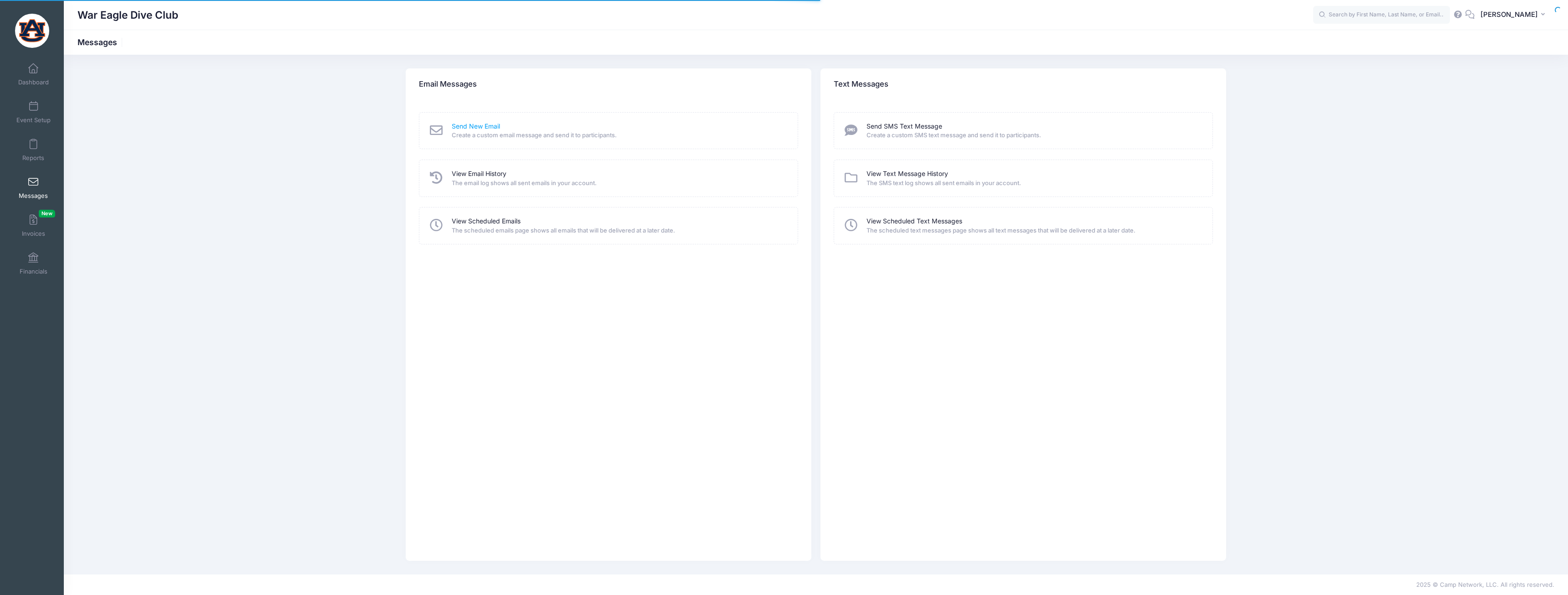
click at [487, 128] on link "Send New Email" at bounding box center [475, 127] width 48 height 10
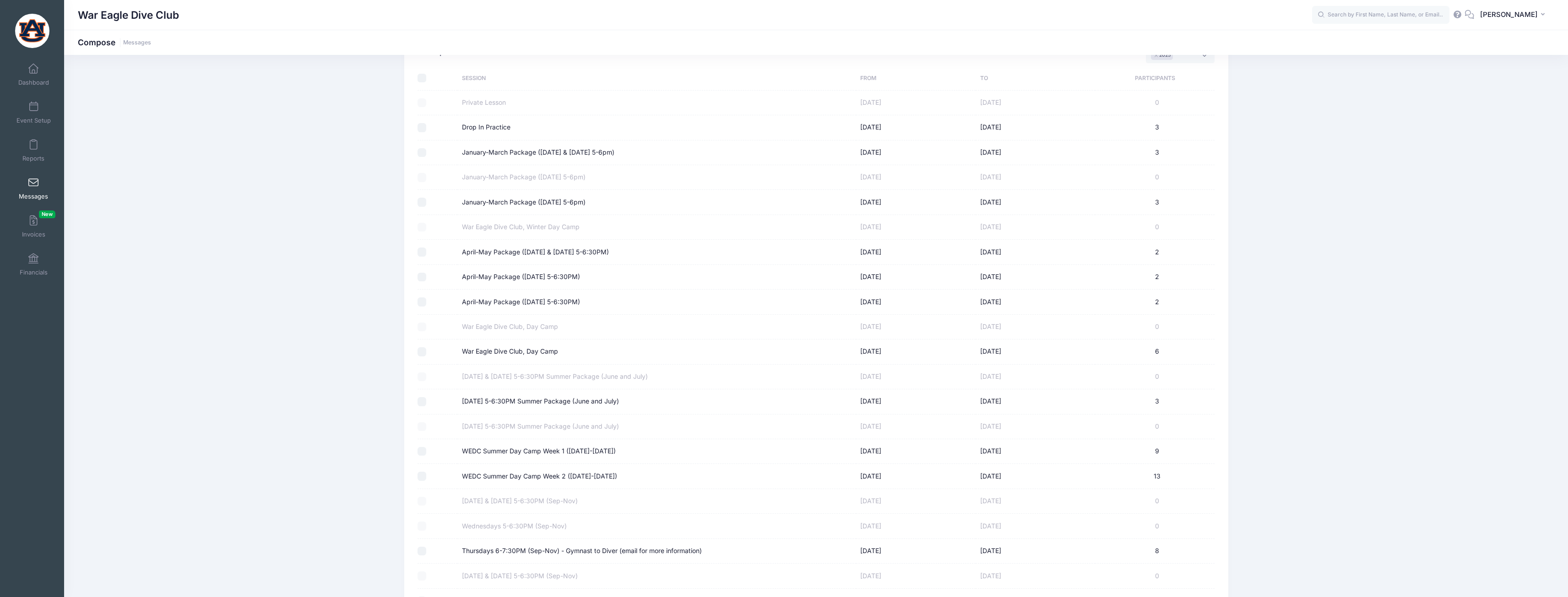
scroll to position [137, 0]
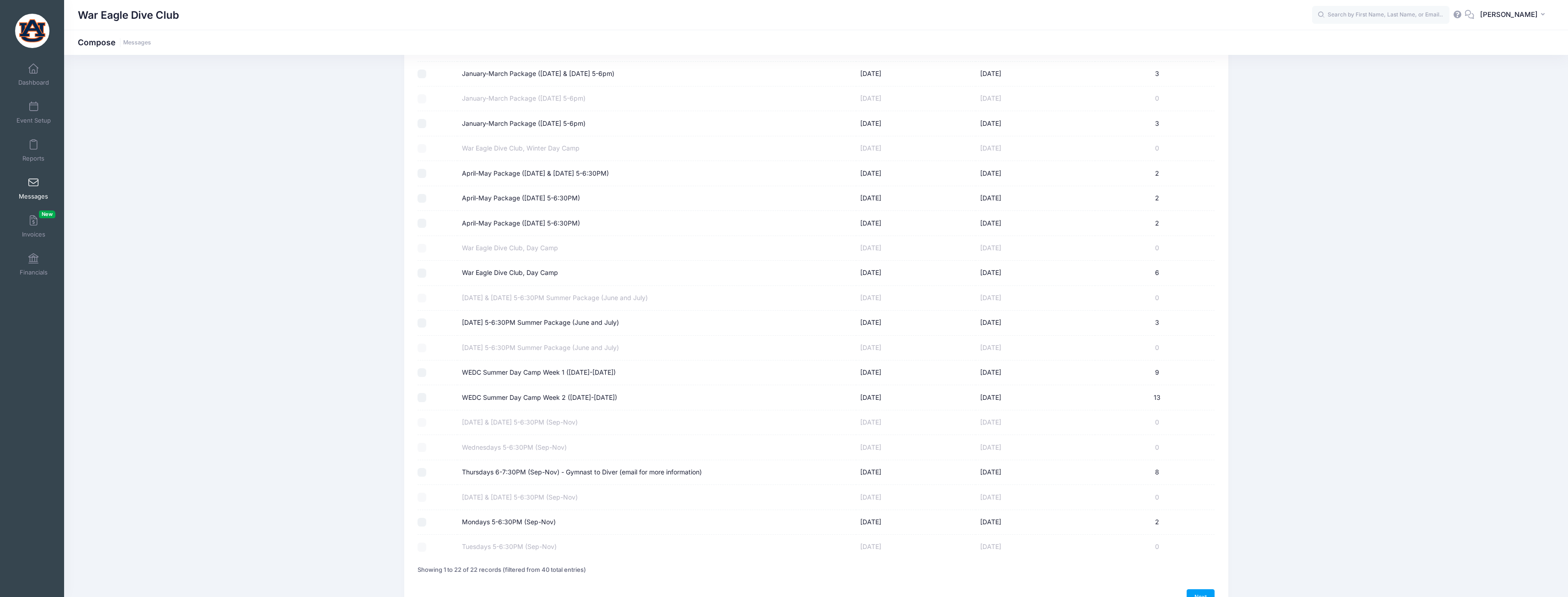
click at [515, 320] on label "Monday 5-6:30PM Summer Package (June and July)" at bounding box center [540, 323] width 157 height 10
click at [427, 320] on input "Monday 5-6:30PM Summer Package (June and July)" at bounding box center [422, 323] width 9 height 9
checkbox input "true"
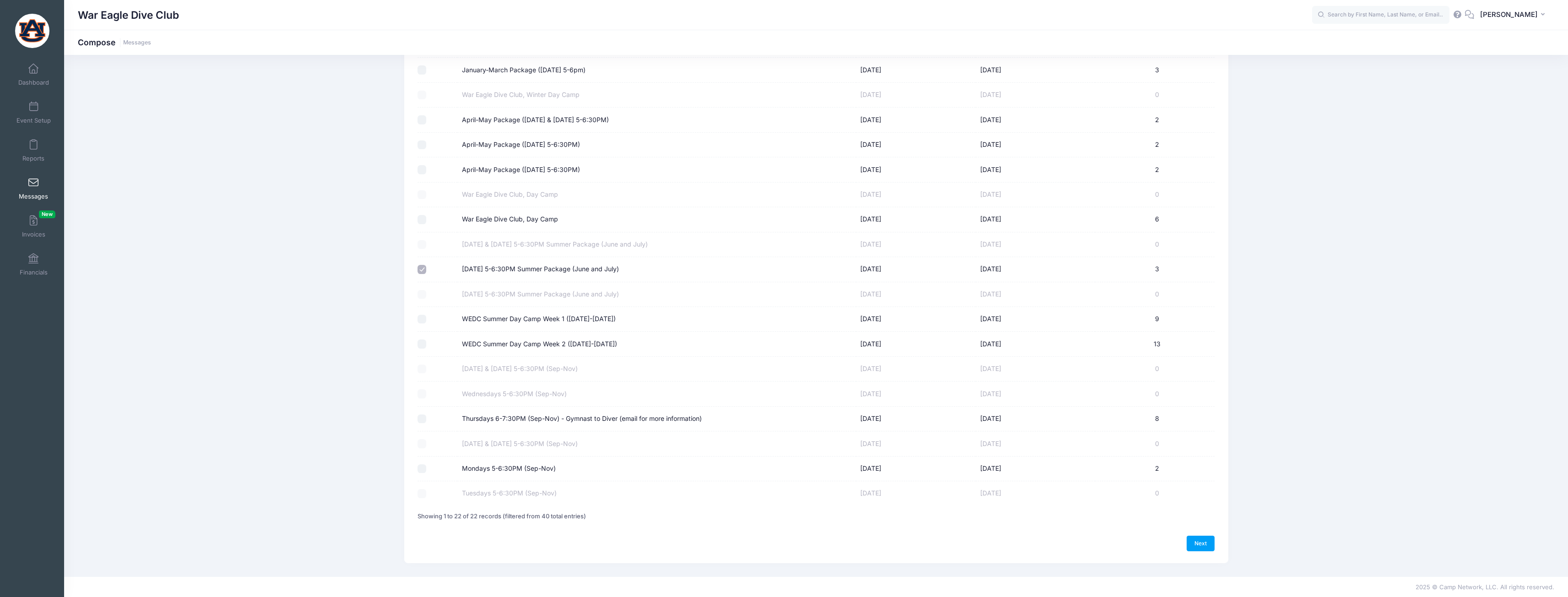
scroll to position [191, 0]
click at [1209, 544] on link "Next" at bounding box center [1201, 543] width 28 height 15
select select "50"
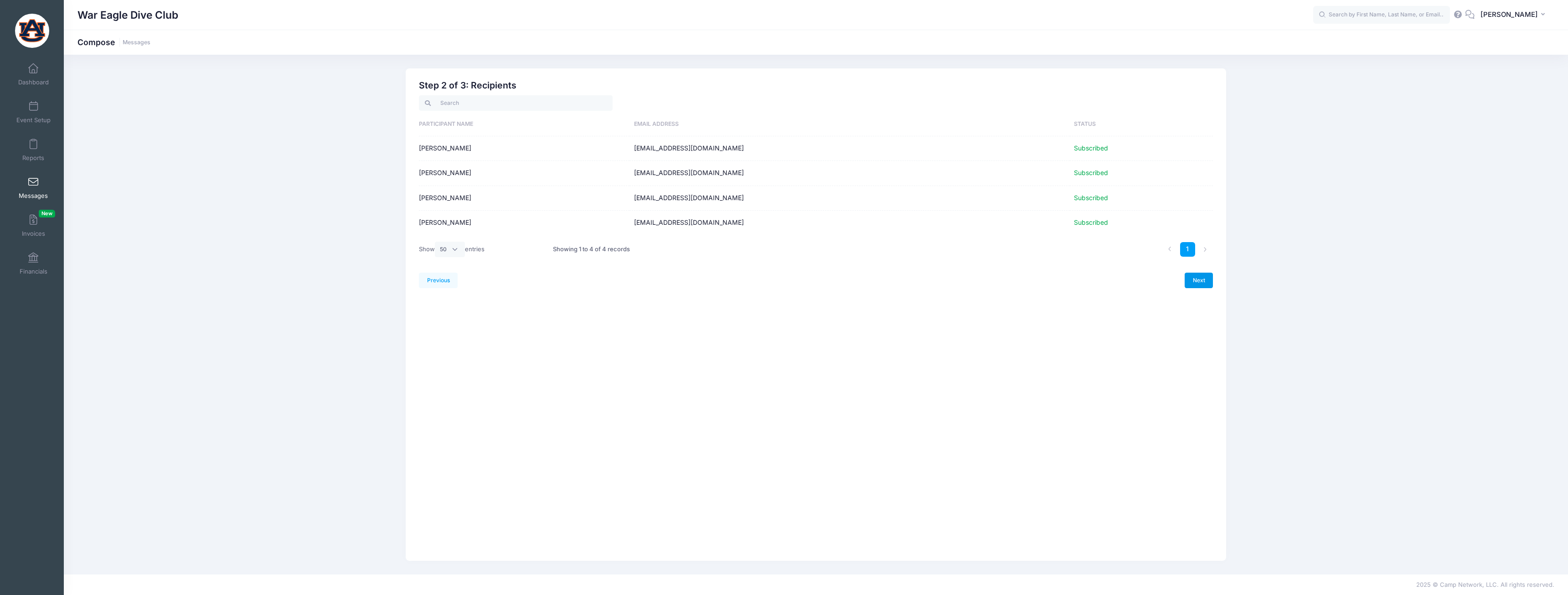
click at [1197, 276] on link "Next" at bounding box center [1199, 280] width 28 height 15
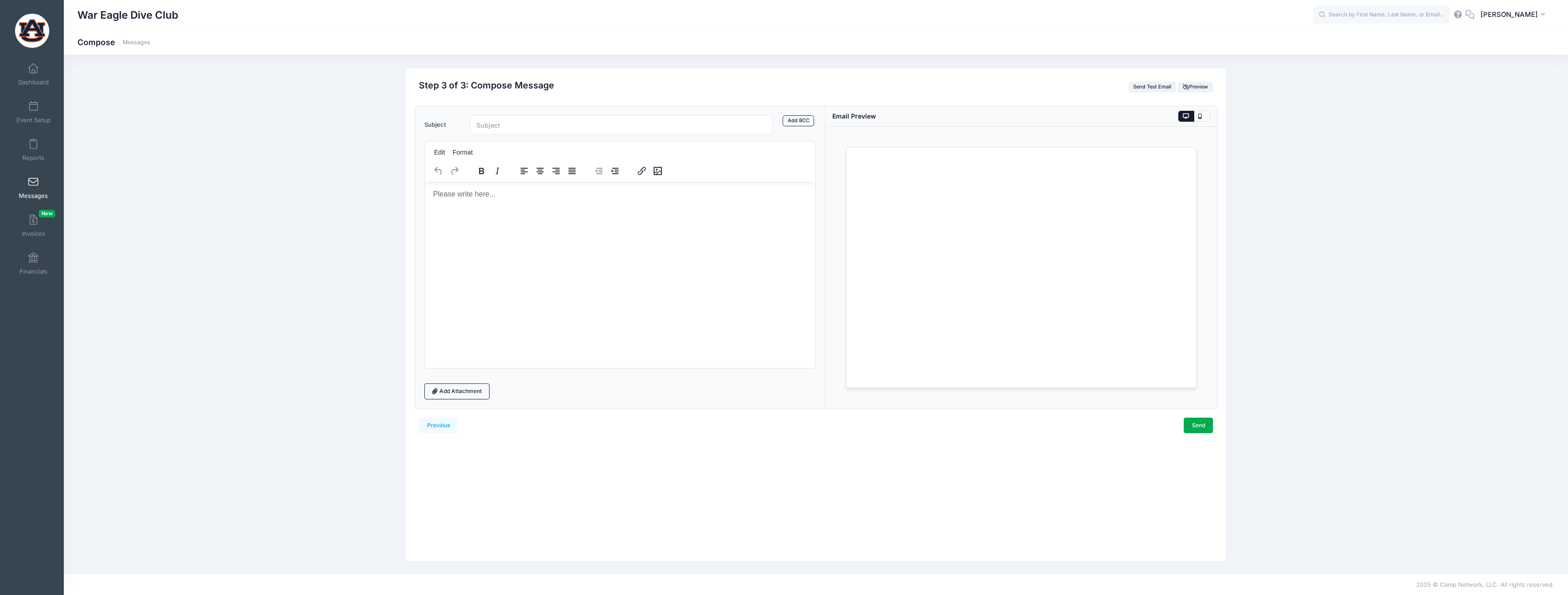
click at [799, 114] on div "Subject Add CC Add BCC CC ​ BCC ​ Edit Format Add Attachment" at bounding box center [620, 257] width 410 height 302
click at [799, 116] on link "Add BCC" at bounding box center [799, 121] width 32 height 11
click at [653, 155] on tags "​" at bounding box center [643, 149] width 346 height 17
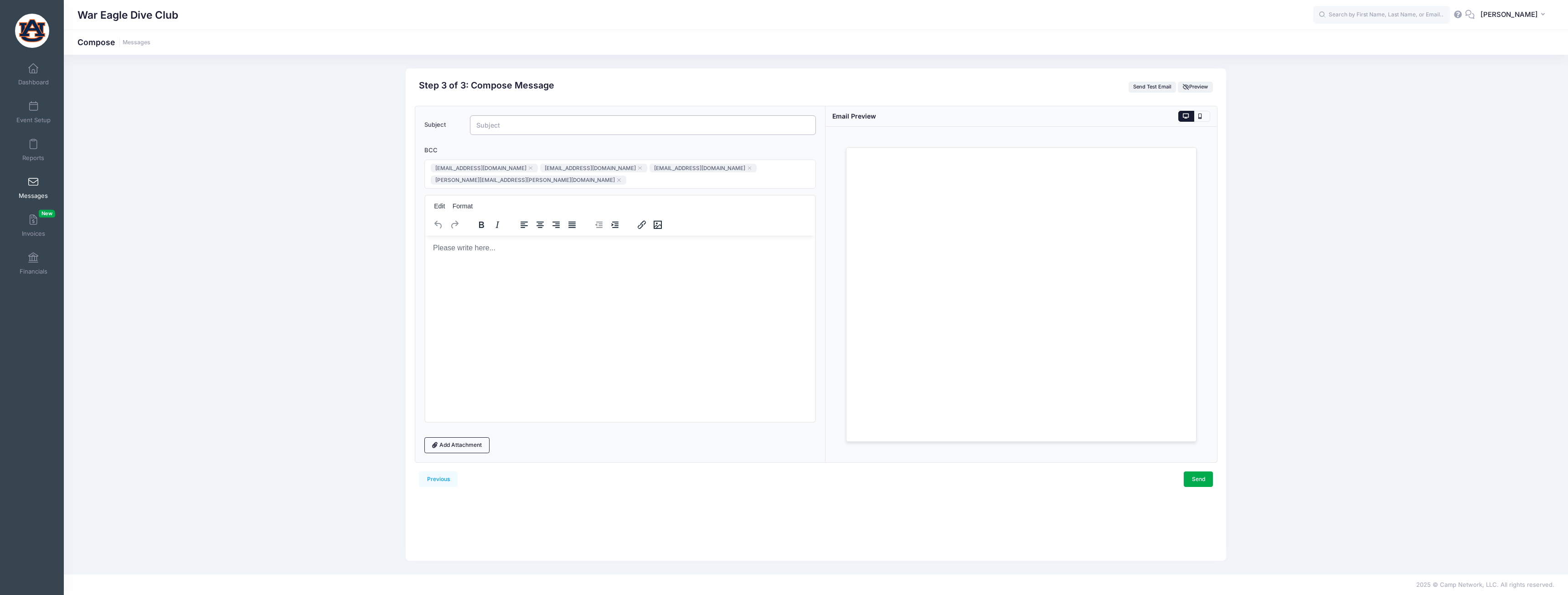
click at [517, 122] on input "Subject" at bounding box center [643, 125] width 346 height 19
type input "Reminder - Practices Start 9/3"
click at [516, 260] on html at bounding box center [620, 247] width 390 height 24
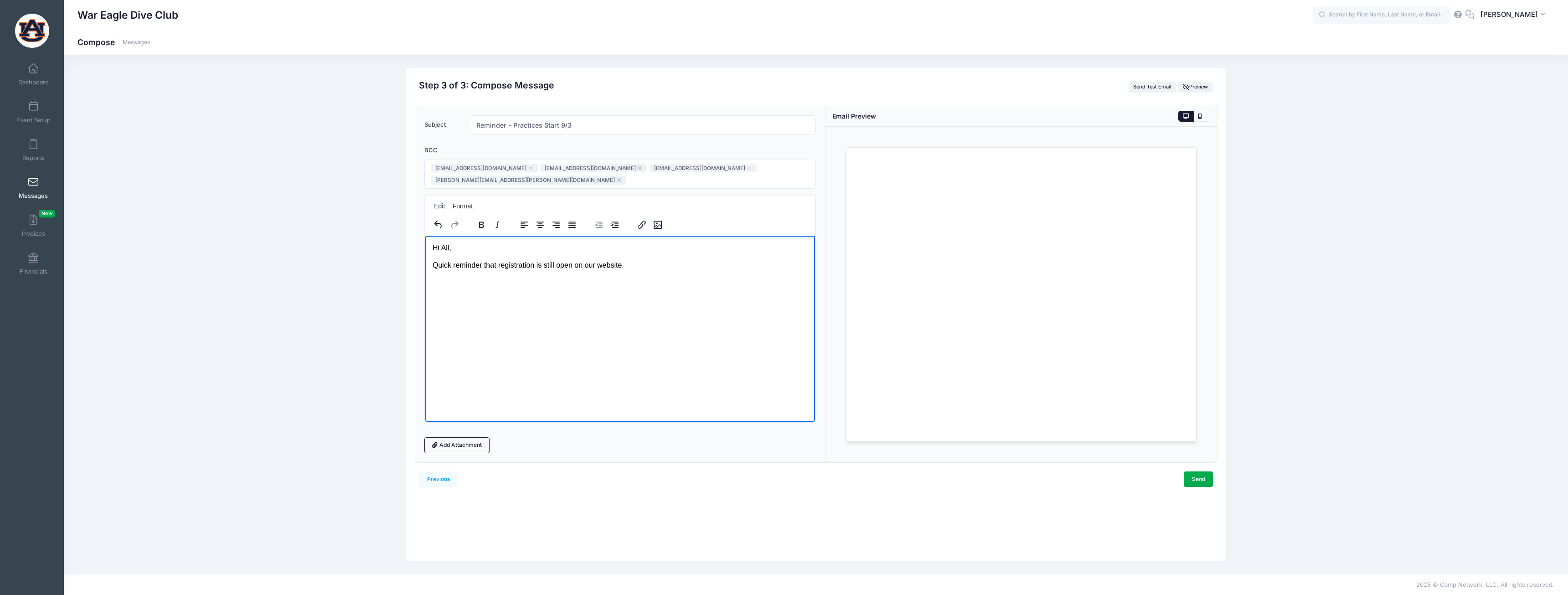
click at [609, 267] on p "Quick reminder that registration is still open on our website." at bounding box center [620, 265] width 375 height 10
click at [609, 266] on p "Quick reminder that registration is still open on our website." at bounding box center [620, 265] width 375 height 10
click at [637, 224] on icon "Insert/edit link" at bounding box center [642, 225] width 11 height 11
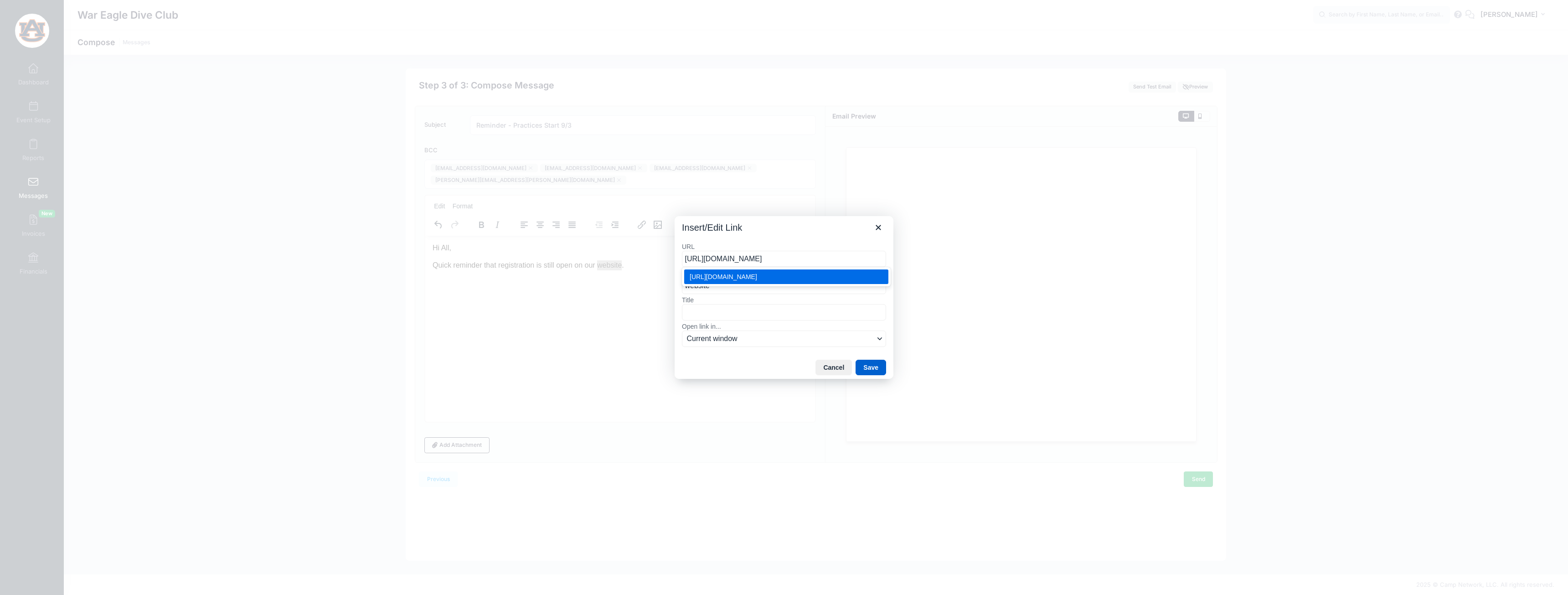
type input "https://www.wareaglediveclub.com/club-practice.html"
click at [872, 370] on button "Save" at bounding box center [871, 367] width 30 height 15
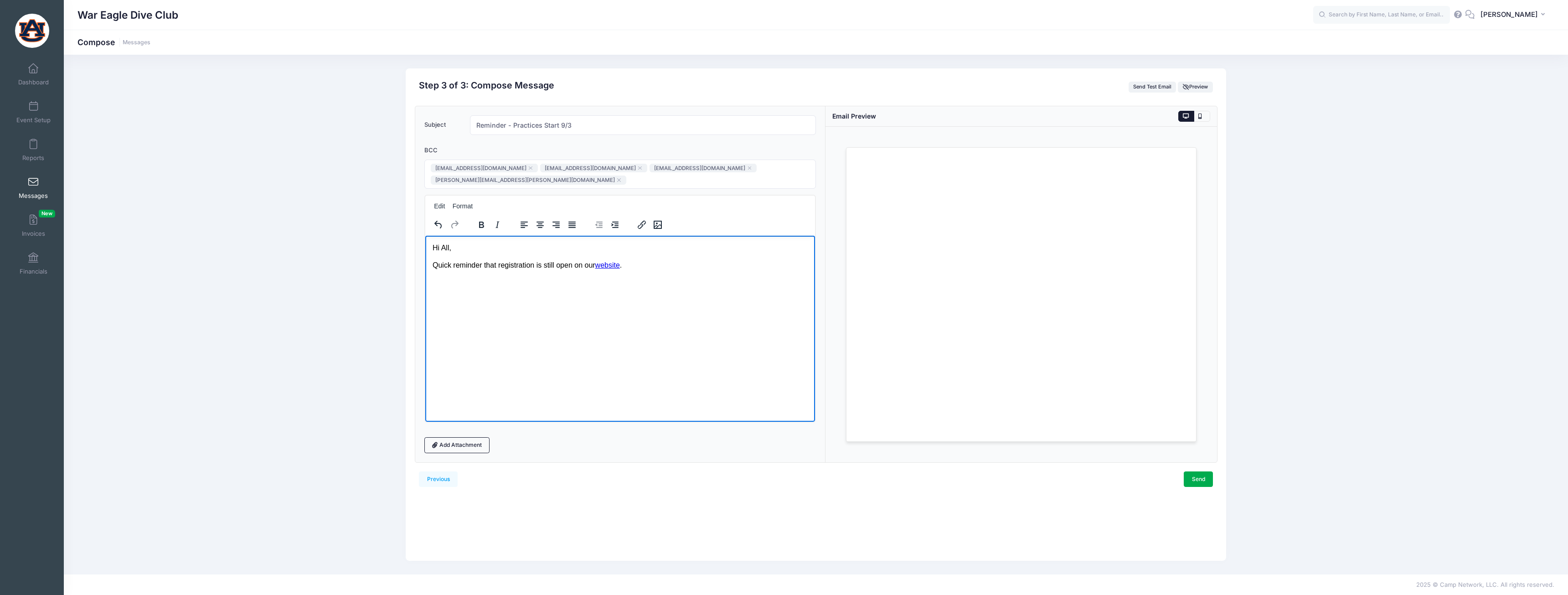
click at [647, 269] on p "Quick reminder that registration is still open on our website ." at bounding box center [620, 265] width 375 height 10
click at [623, 266] on p "Quick reminder that registration is still open on our website . We will begin p…" at bounding box center [620, 270] width 375 height 21
drag, startPoint x: 676, startPoint y: 264, endPoint x: 623, endPoint y: 269, distance: 53.2
click at [623, 269] on p "Quick reminder that registration is still open on our website for fall practice…" at bounding box center [620, 270] width 375 height 21
click at [641, 221] on icon "Insert/edit link" at bounding box center [642, 225] width 11 height 11
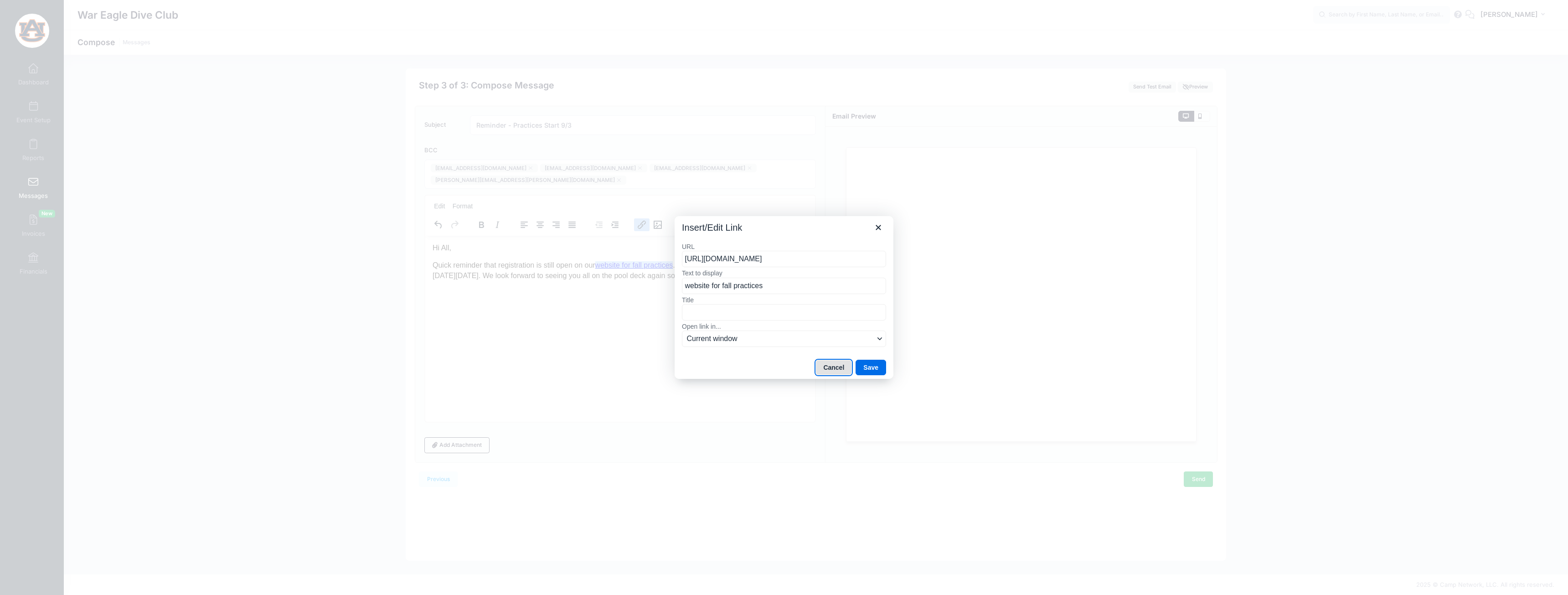
click at [827, 363] on button "Cancel" at bounding box center [834, 367] width 37 height 15
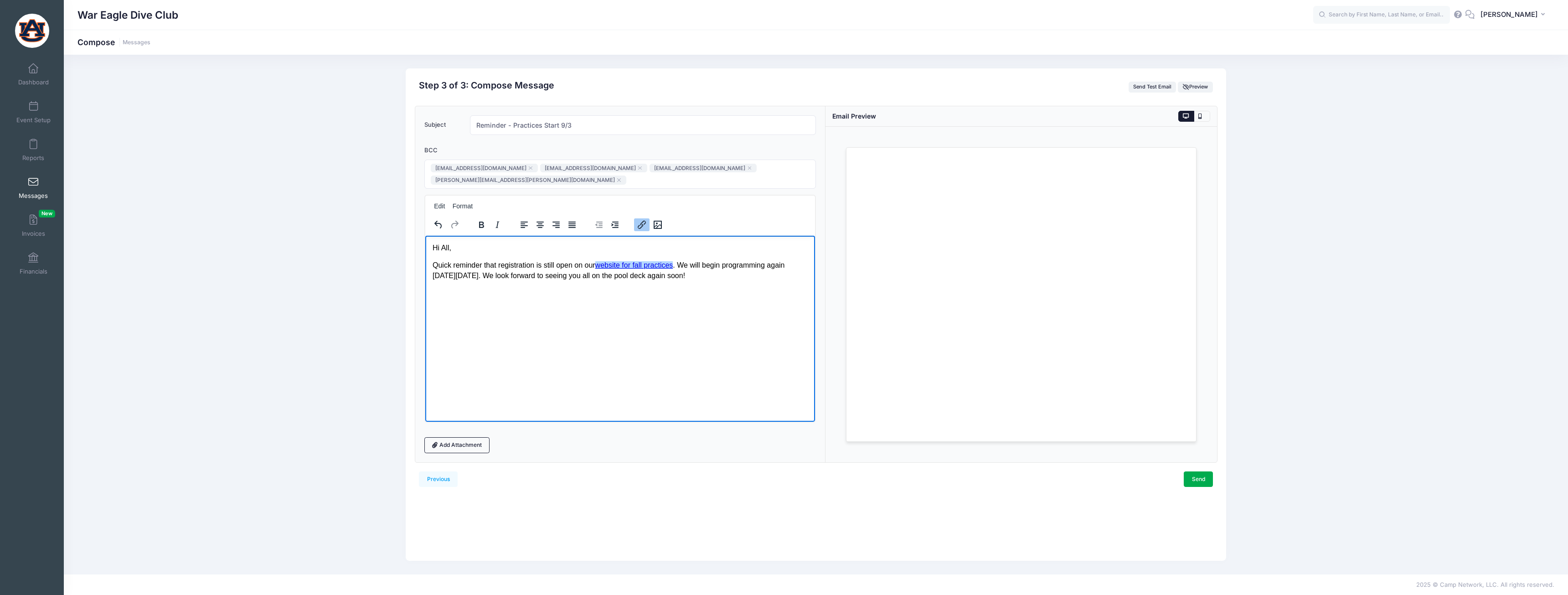
click at [641, 267] on link "website for fall practices﻿" at bounding box center [634, 264] width 78 height 8
click at [628, 267] on link "website for fall practices﻿" at bounding box center [634, 264] width 78 height 8
click at [627, 267] on link "website for fall practices" at bounding box center [634, 264] width 78 height 8
drag, startPoint x: 625, startPoint y: 267, endPoint x: 676, endPoint y: 267, distance: 51.0
click at [673, 267] on link "website for fall practices" at bounding box center [634, 264] width 78 height 8
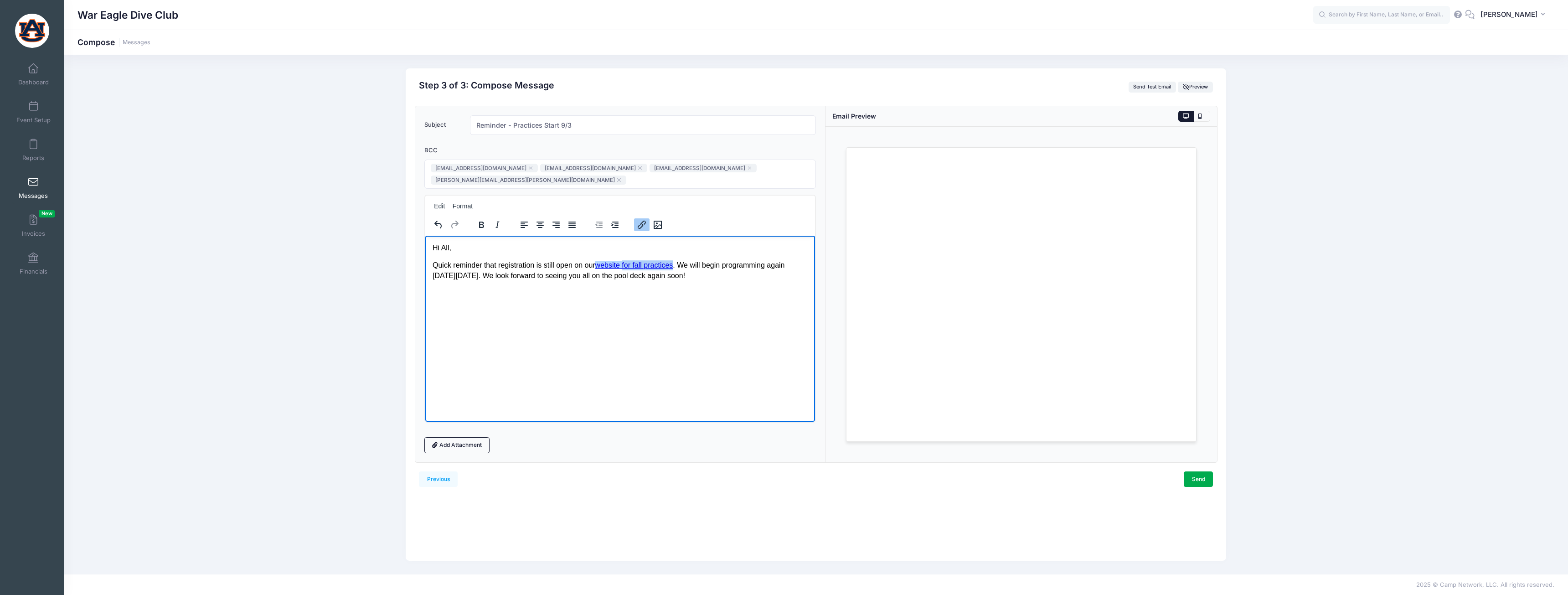
click at [645, 223] on icon "Insert/edit link" at bounding box center [642, 224] width 8 height 8
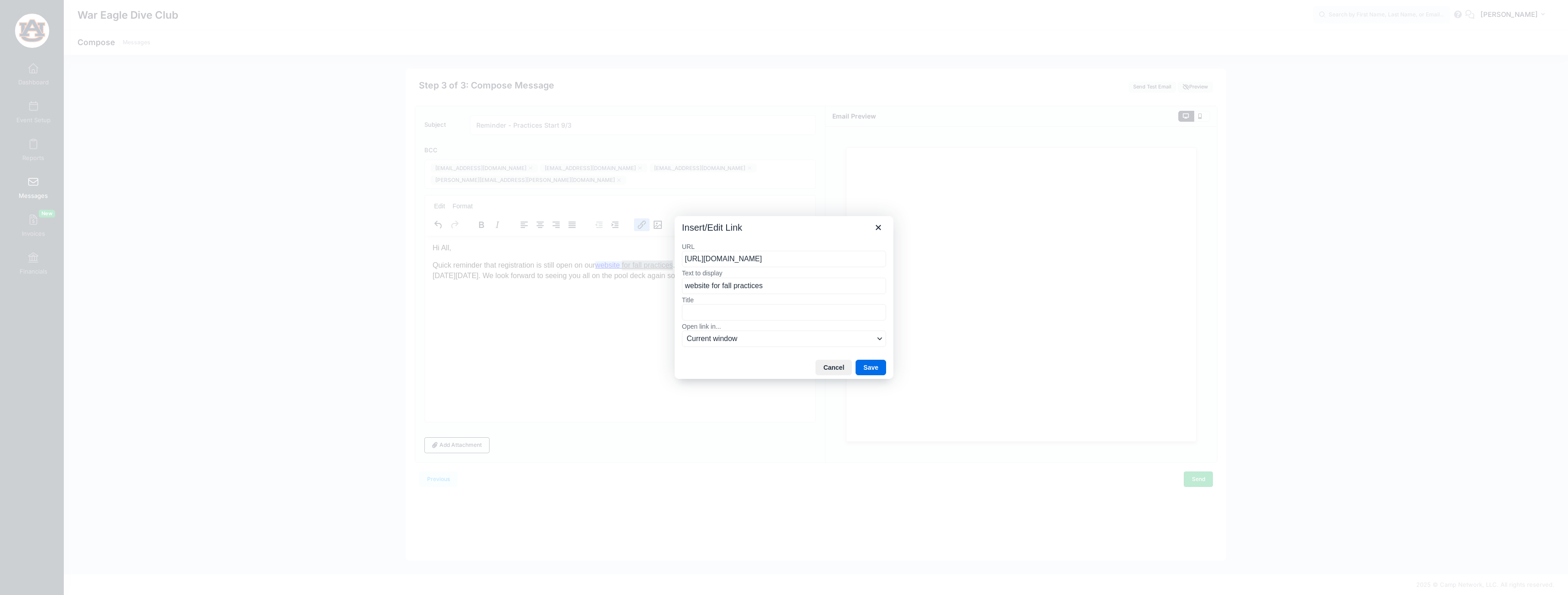
drag, startPoint x: 856, startPoint y: 259, endPoint x: 669, endPoint y: 258, distance: 187.0
click at [669, 258] on div "Insert/Edit Link URL https://www.wareaglediveclub.com/club-practice.html Text t…" at bounding box center [784, 297] width 1568 height 595
type input "l"
click at [872, 370] on button "Save" at bounding box center [871, 367] width 30 height 15
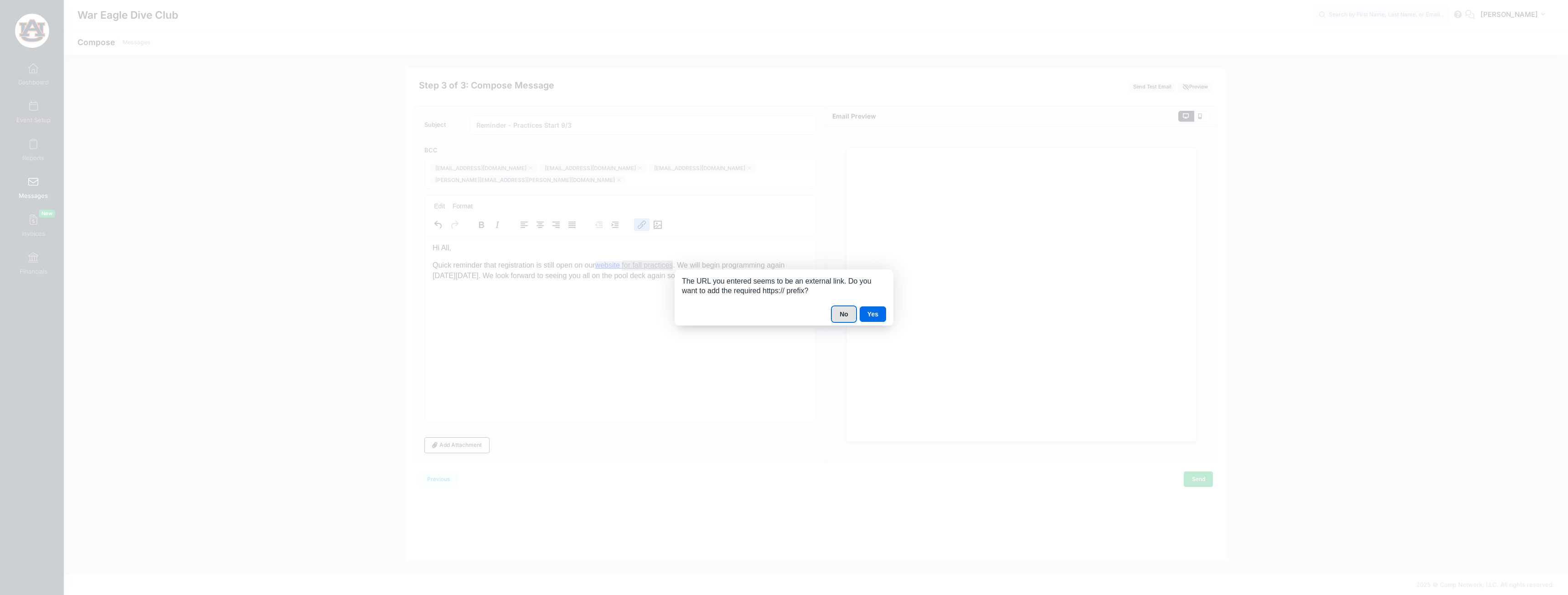
click at [855, 314] on button "No" at bounding box center [844, 314] width 24 height 15
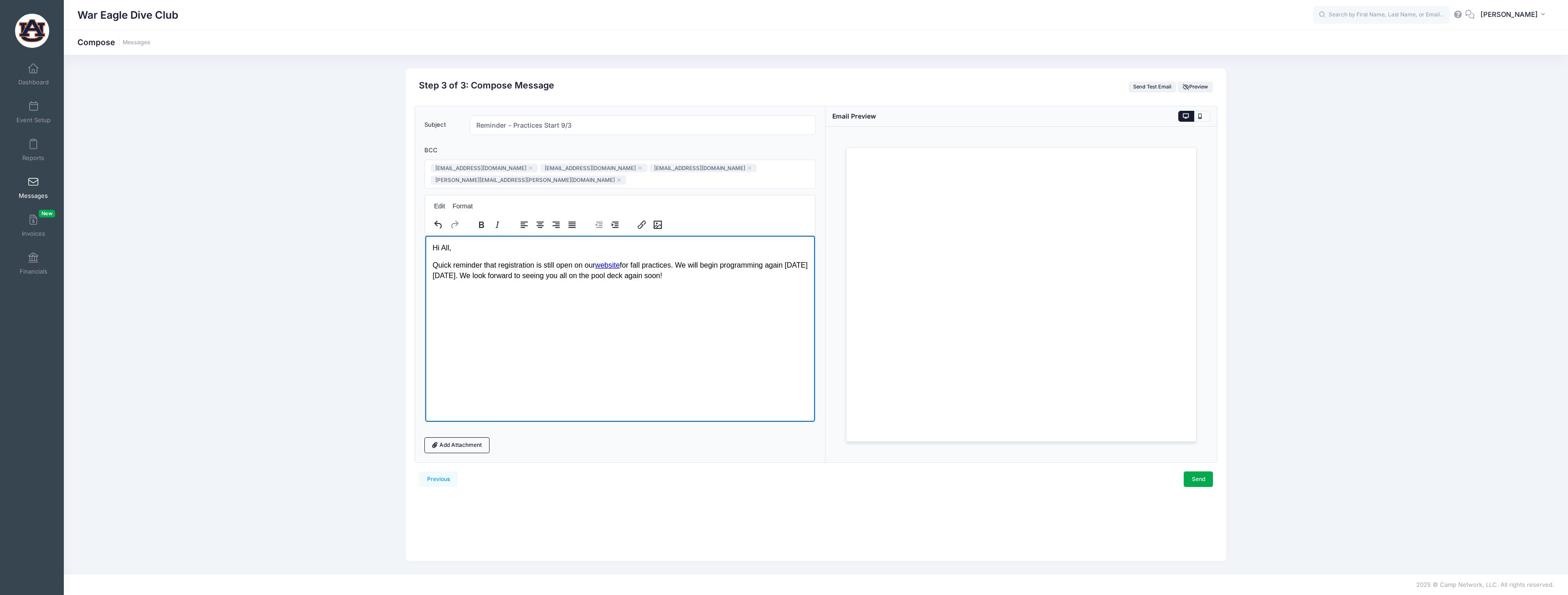
click at [741, 276] on p "Quick reminder that registration is still open on our website for fall practice…" at bounding box center [620, 270] width 375 height 21
click at [536, 294] on p "As a reminder, please only reply directly to wareaglediveclub@gmail.com ," at bounding box center [620, 293] width 375 height 10
click at [698, 292] on p "As a reminder, please only reply to wareaglediveclub@gmail.com ," at bounding box center [620, 293] width 375 height 10
click at [642, 294] on p "As a reminder, please only reply to wareaglediveclub@gmail.com , and NOT direct…" at bounding box center [620, 293] width 375 height 10
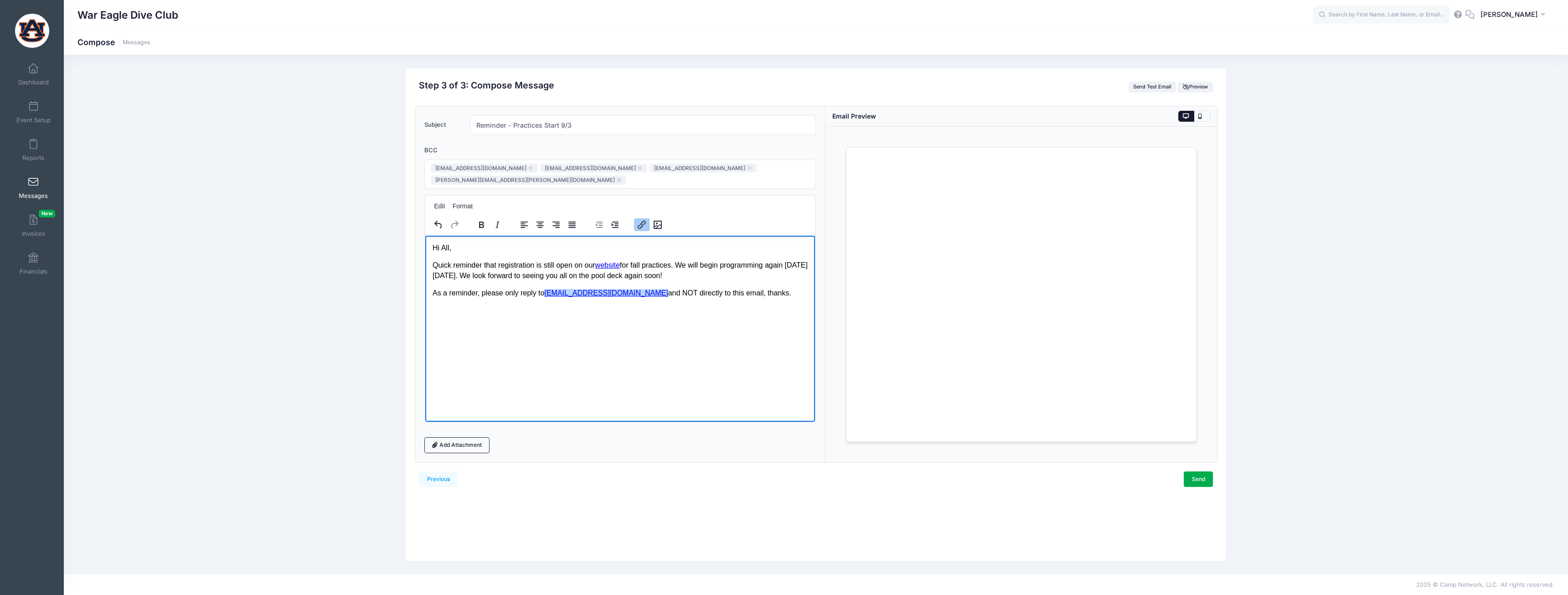
click at [645, 294] on p "As a reminder, please only reply to wareaglediveclub@gmail.com﻿ and NOT directl…" at bounding box center [620, 293] width 375 height 10
click at [1197, 477] on link "Send" at bounding box center [1199, 479] width 29 height 15
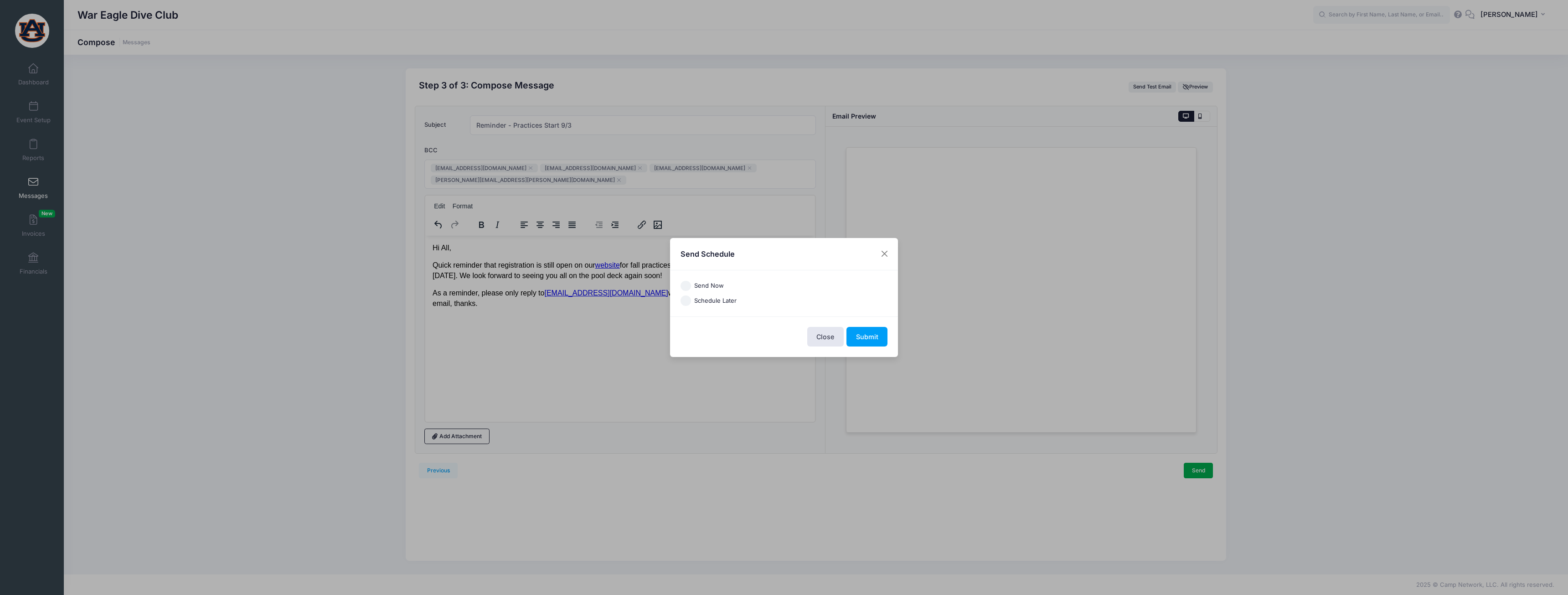
click at [695, 284] on label "Send Now" at bounding box center [709, 286] width 30 height 9
click at [691, 284] on input "Send Now" at bounding box center [685, 286] width 10 height 10
radio input "true"
click at [867, 333] on button "Submit" at bounding box center [867, 337] width 41 height 19
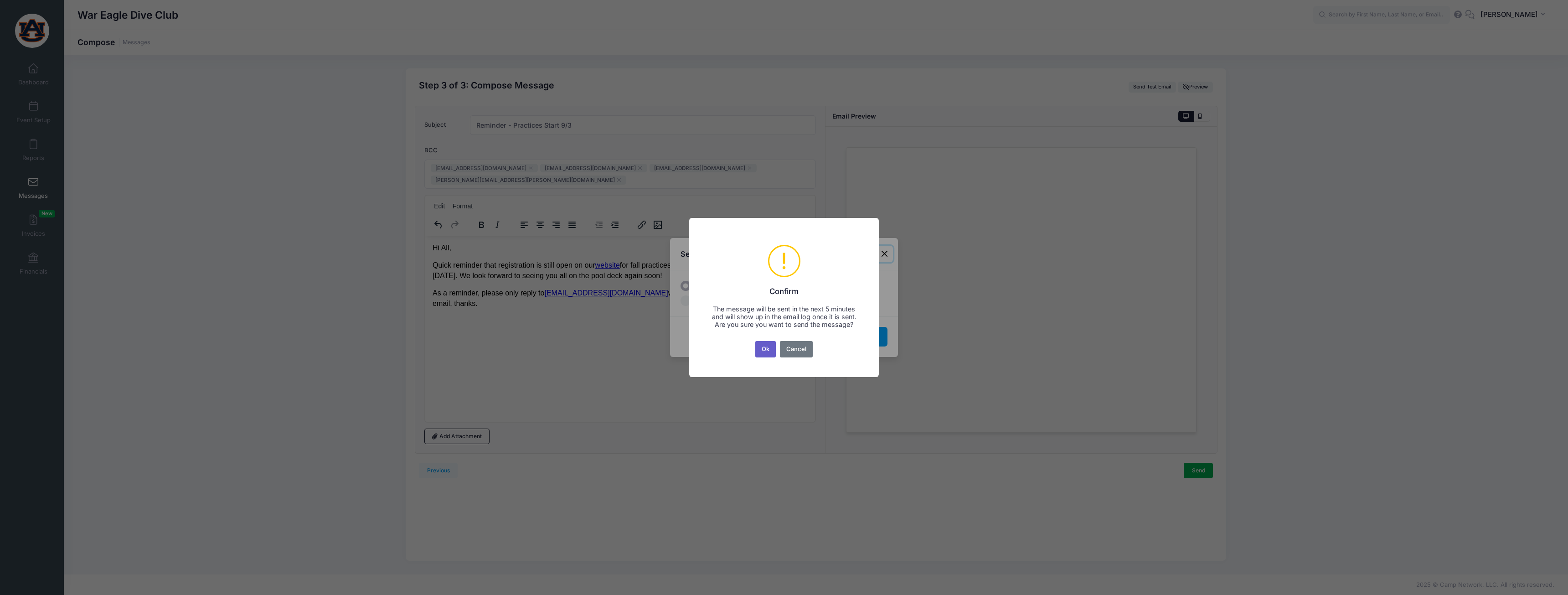
click at [767, 350] on button "Ok" at bounding box center [766, 349] width 21 height 16
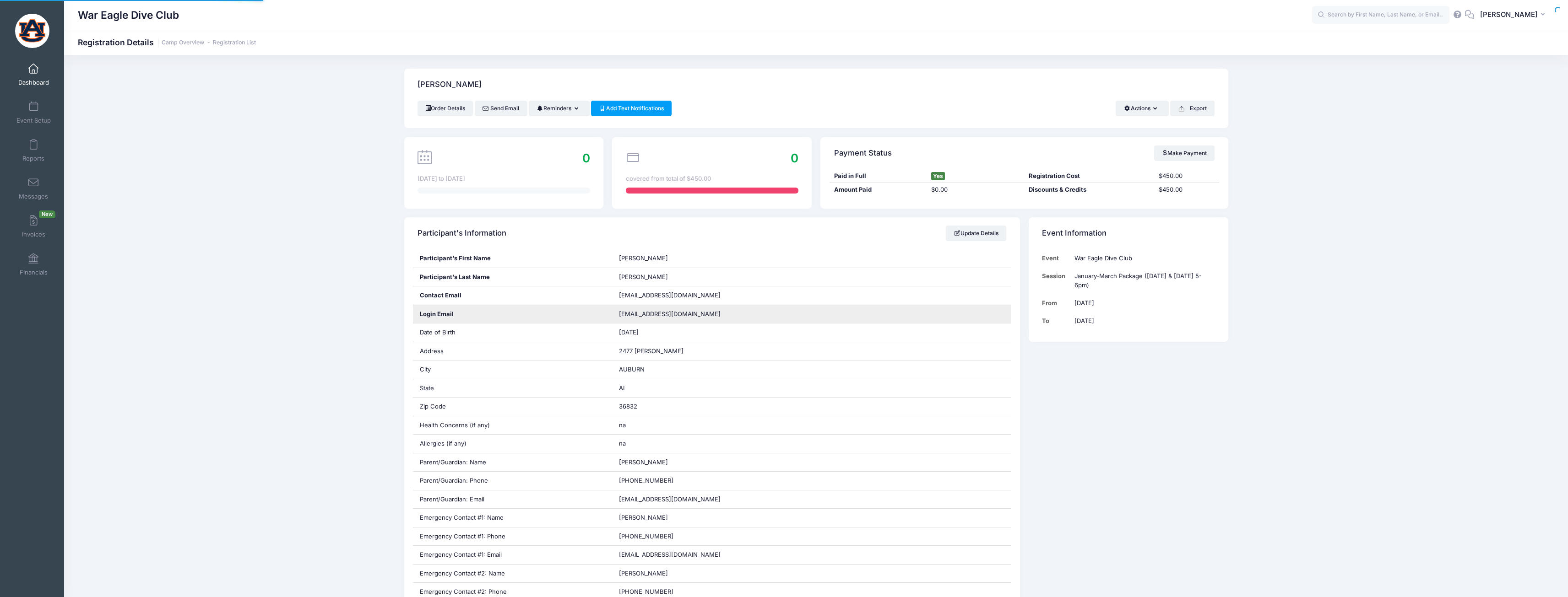
click at [686, 311] on span "[EMAIL_ADDRESS][DOMAIN_NAME]" at bounding box center [675, 314] width 114 height 9
copy div "[EMAIL_ADDRESS][DOMAIN_NAME]"
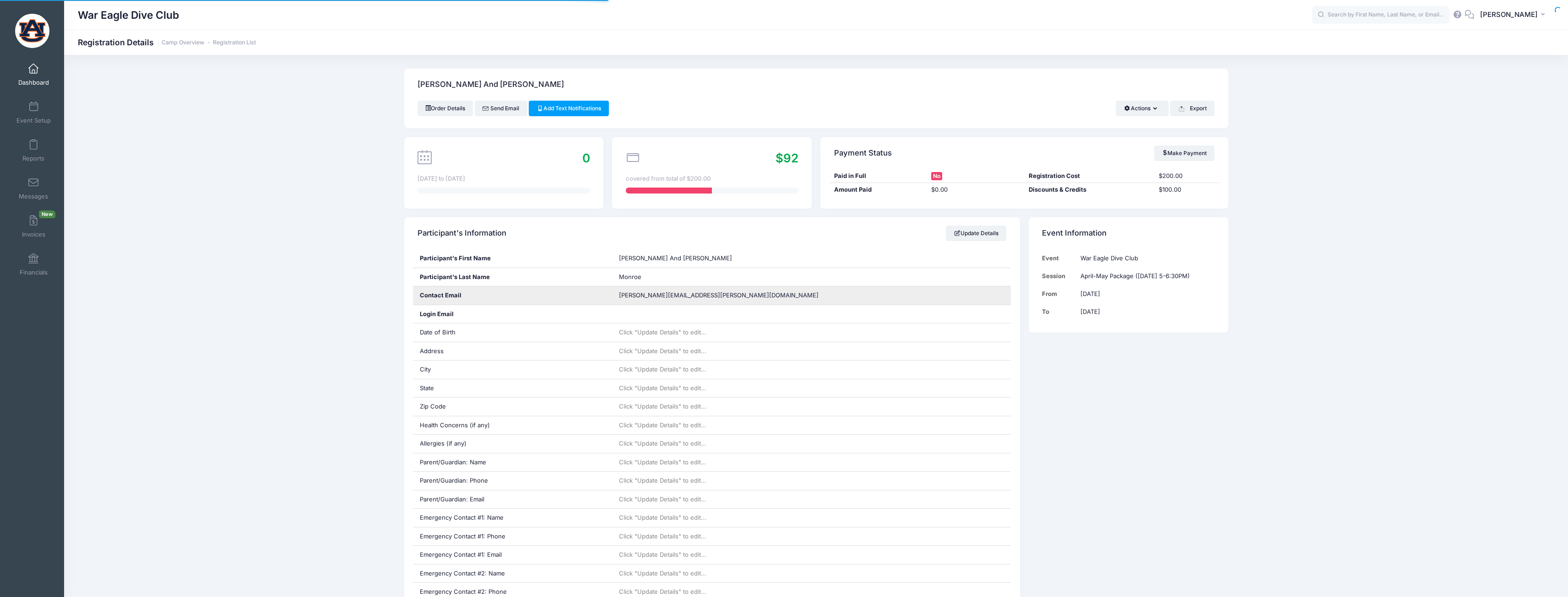
click at [679, 293] on span "[PERSON_NAME][EMAIL_ADDRESS][PERSON_NAME][DOMAIN_NAME]" at bounding box center [718, 295] width 199 height 7
copy div "[PERSON_NAME][EMAIL_ADDRESS][PERSON_NAME][DOMAIN_NAME]"
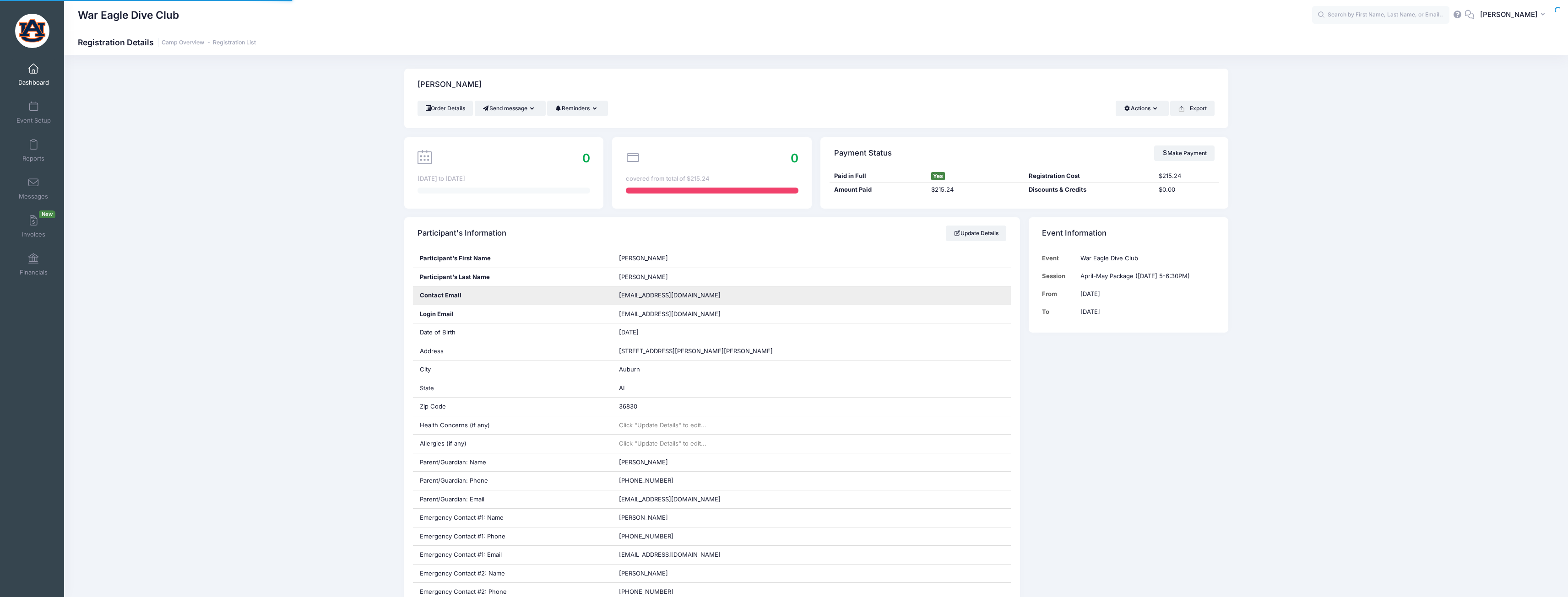
click at [659, 296] on span "[EMAIL_ADDRESS][DOMAIN_NAME]" at bounding box center [669, 295] width 101 height 7
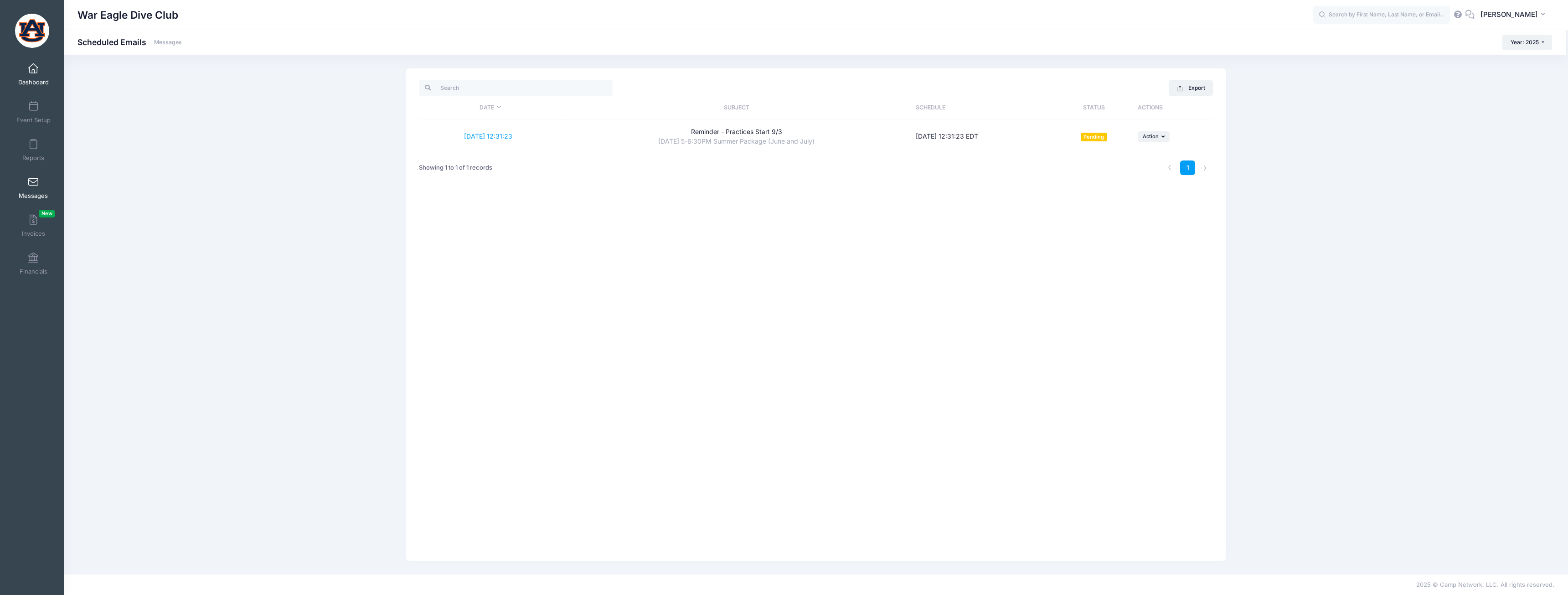
click at [33, 73] on span at bounding box center [33, 69] width 0 height 10
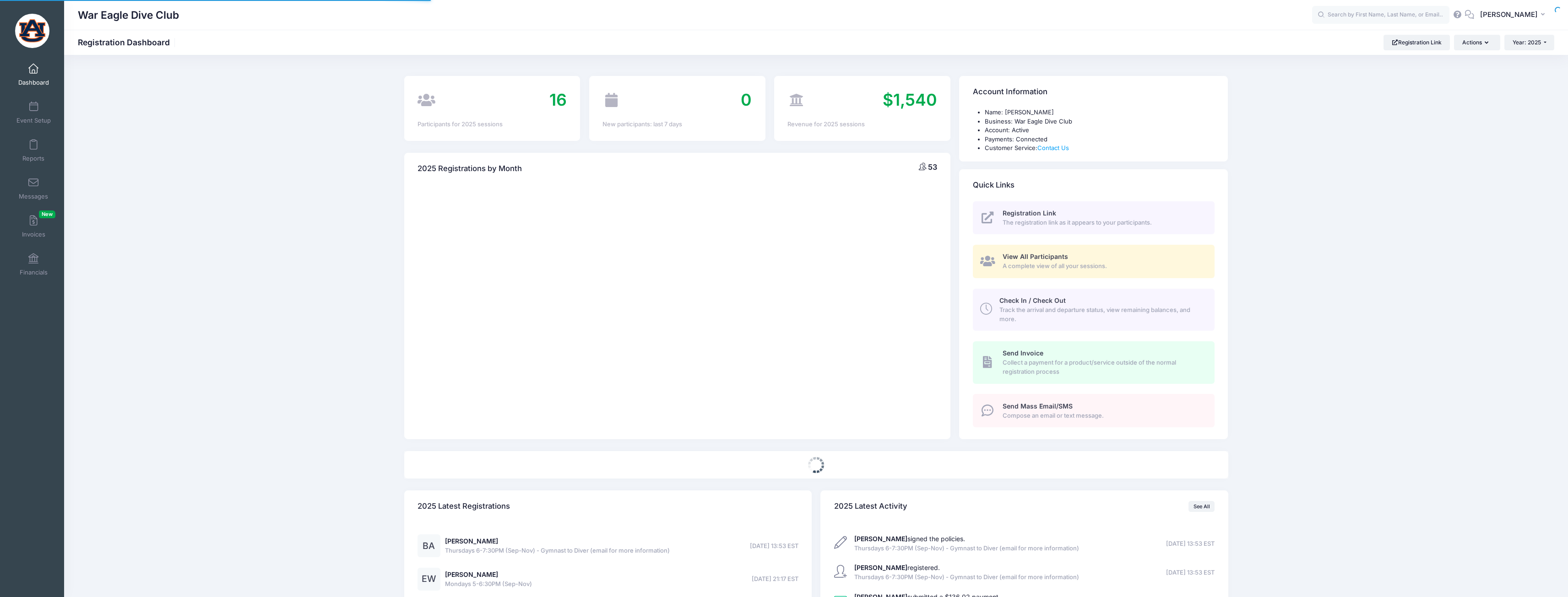
select select
